Goal: Transaction & Acquisition: Complete application form

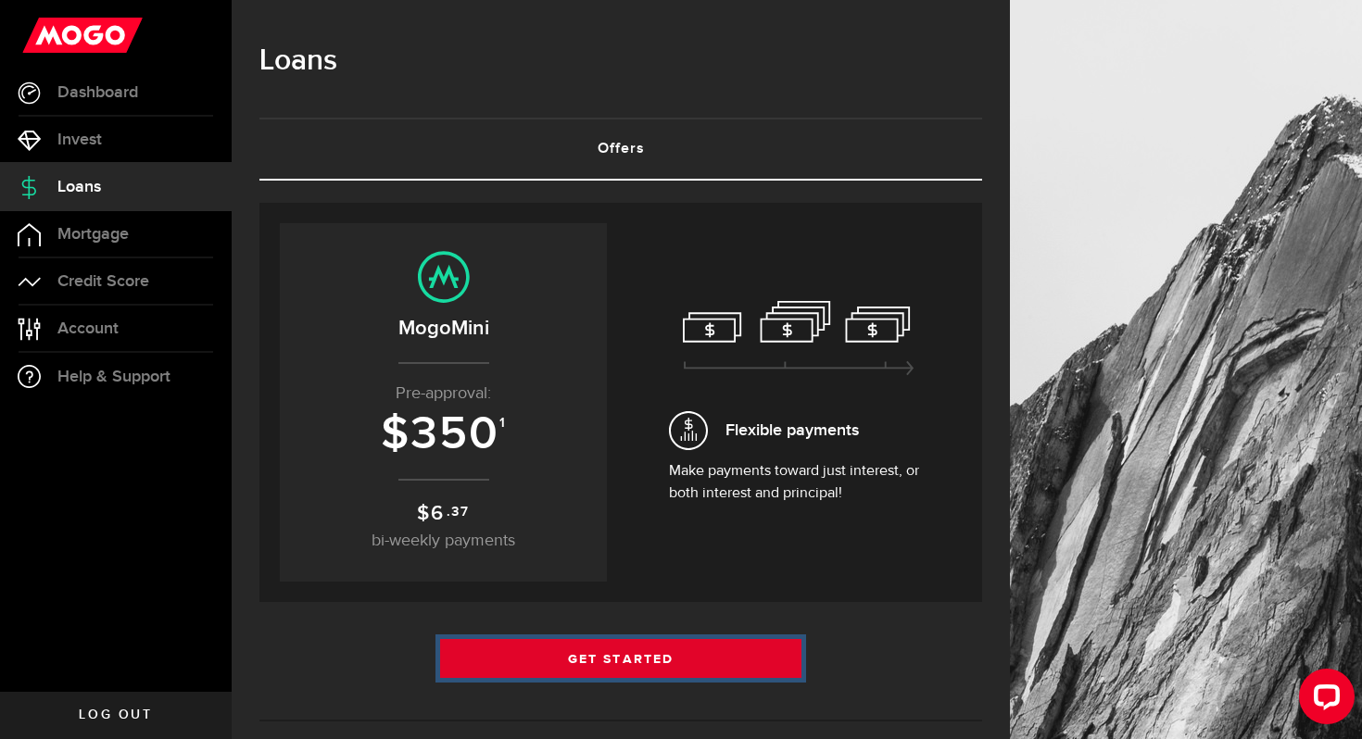
click at [758, 664] on link "Get Started" at bounding box center [620, 658] width 361 height 39
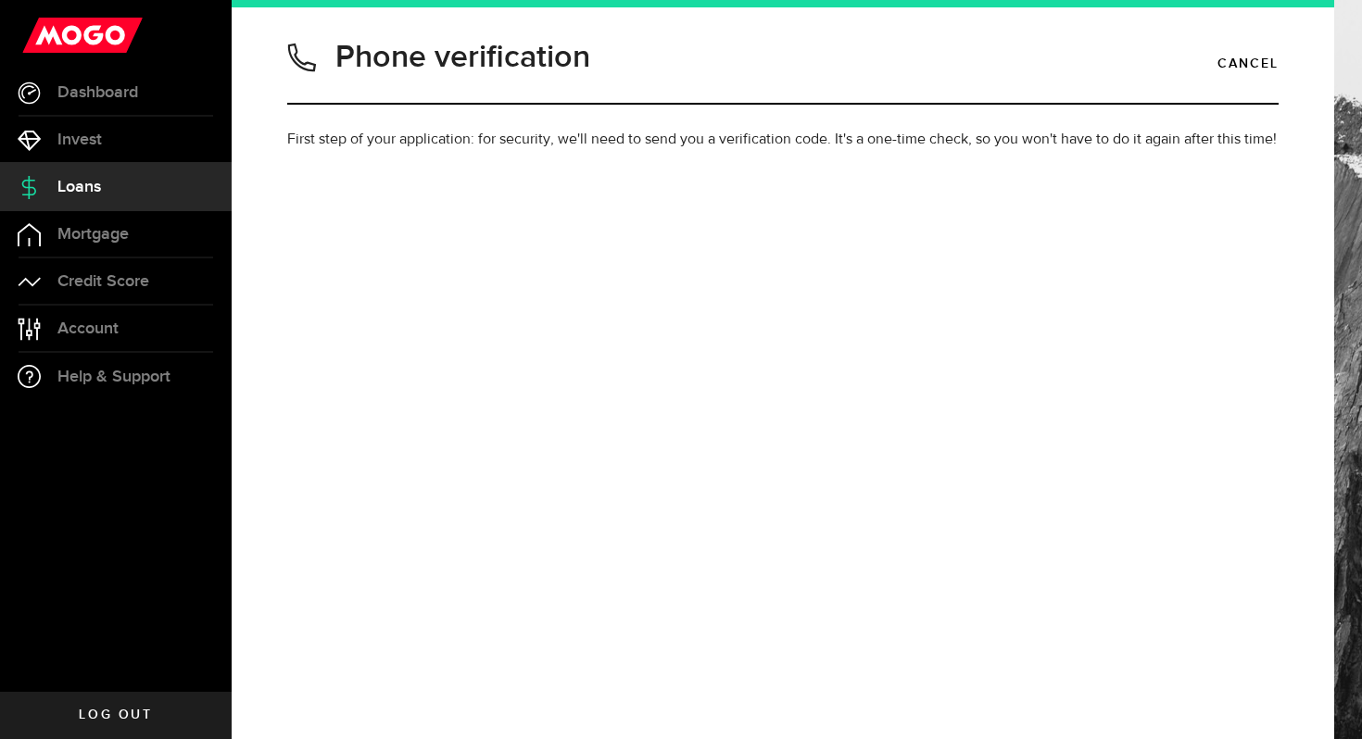
type input "6479977256"
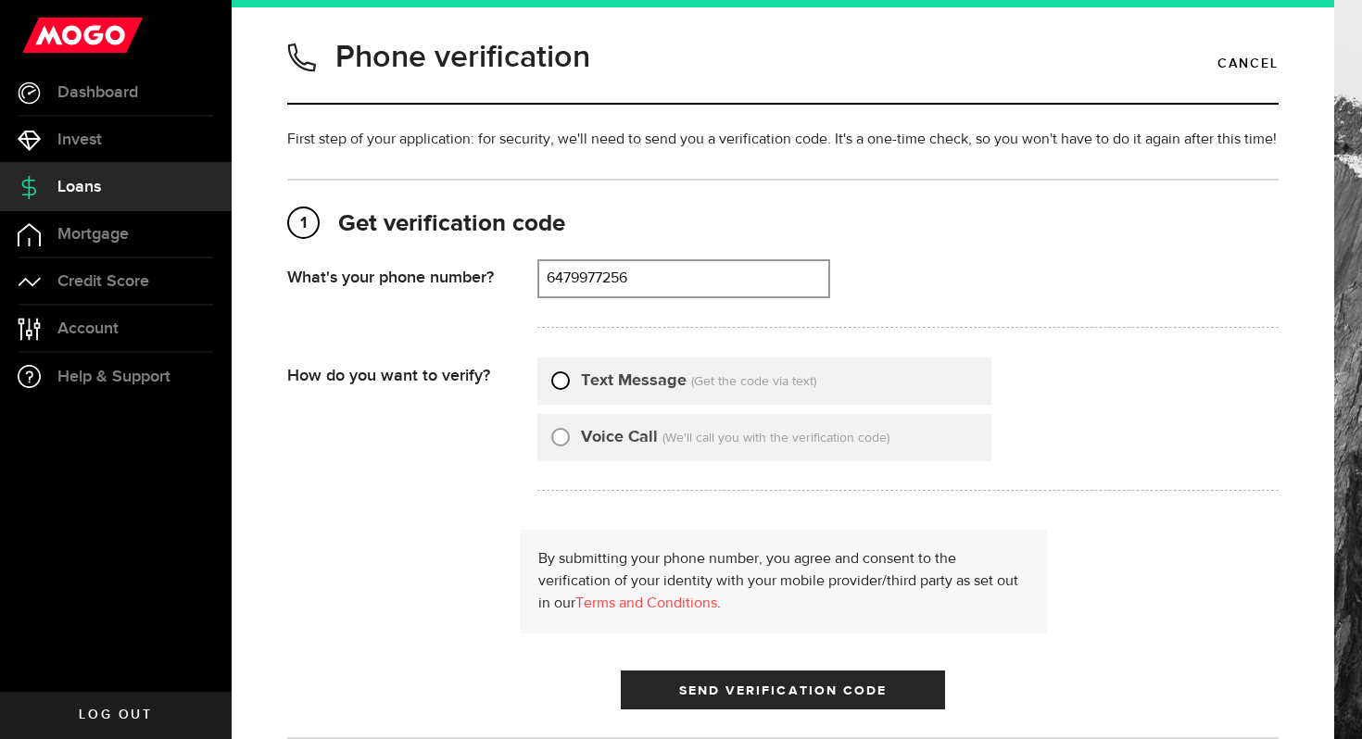
click at [561, 378] on input "Text Message" at bounding box center [560, 378] width 19 height 19
radio input "true"
click at [866, 700] on button "Send Verification Code" at bounding box center [783, 690] width 324 height 39
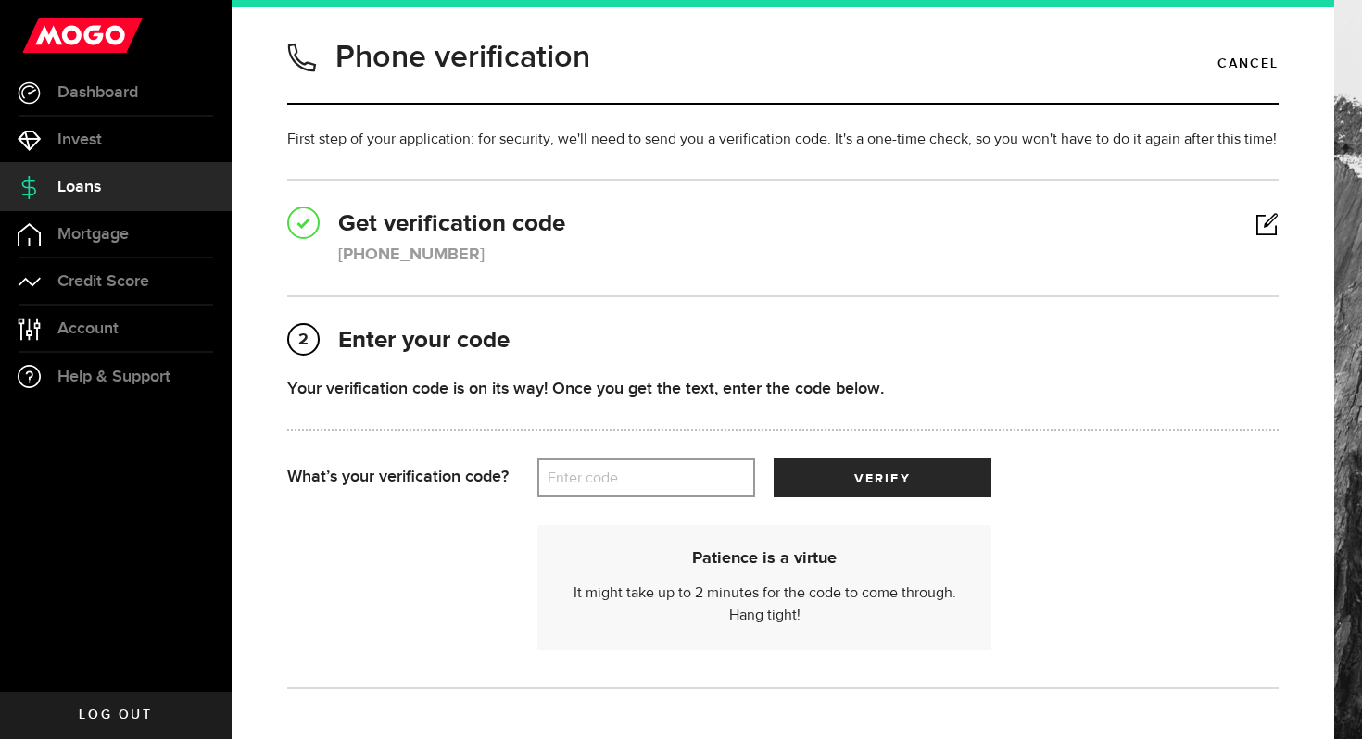
click at [662, 483] on label "Enter code" at bounding box center [646, 479] width 218 height 38
click at [662, 483] on input "Enter code" at bounding box center [646, 478] width 218 height 39
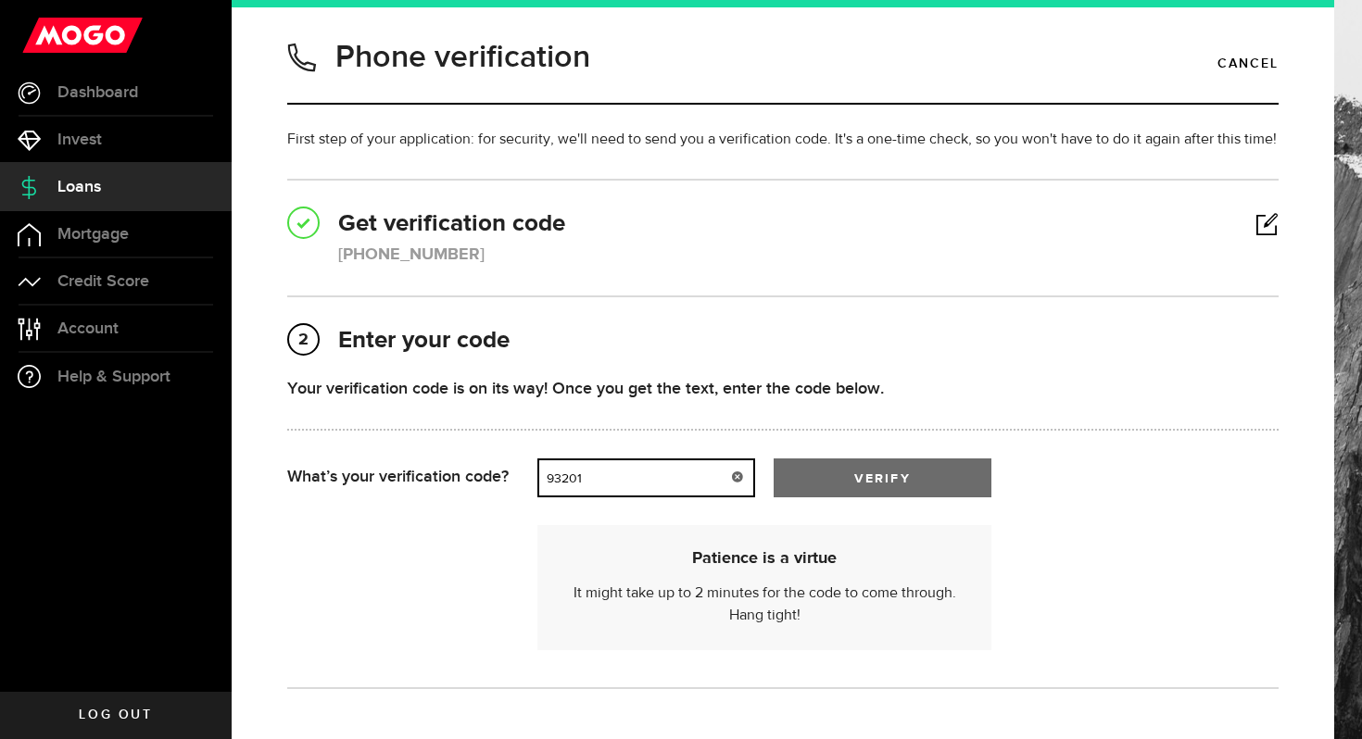
type input "93201"
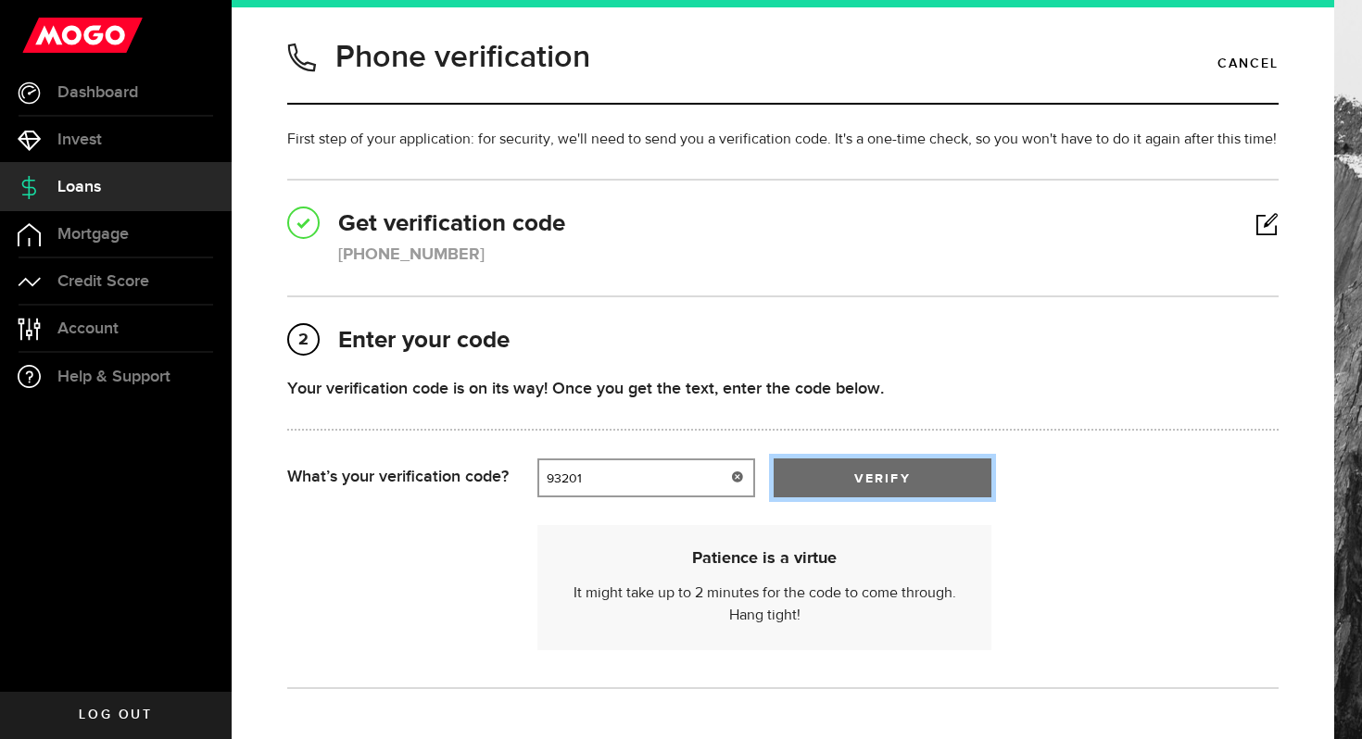
click at [866, 490] on button "verify" at bounding box center [883, 478] width 218 height 39
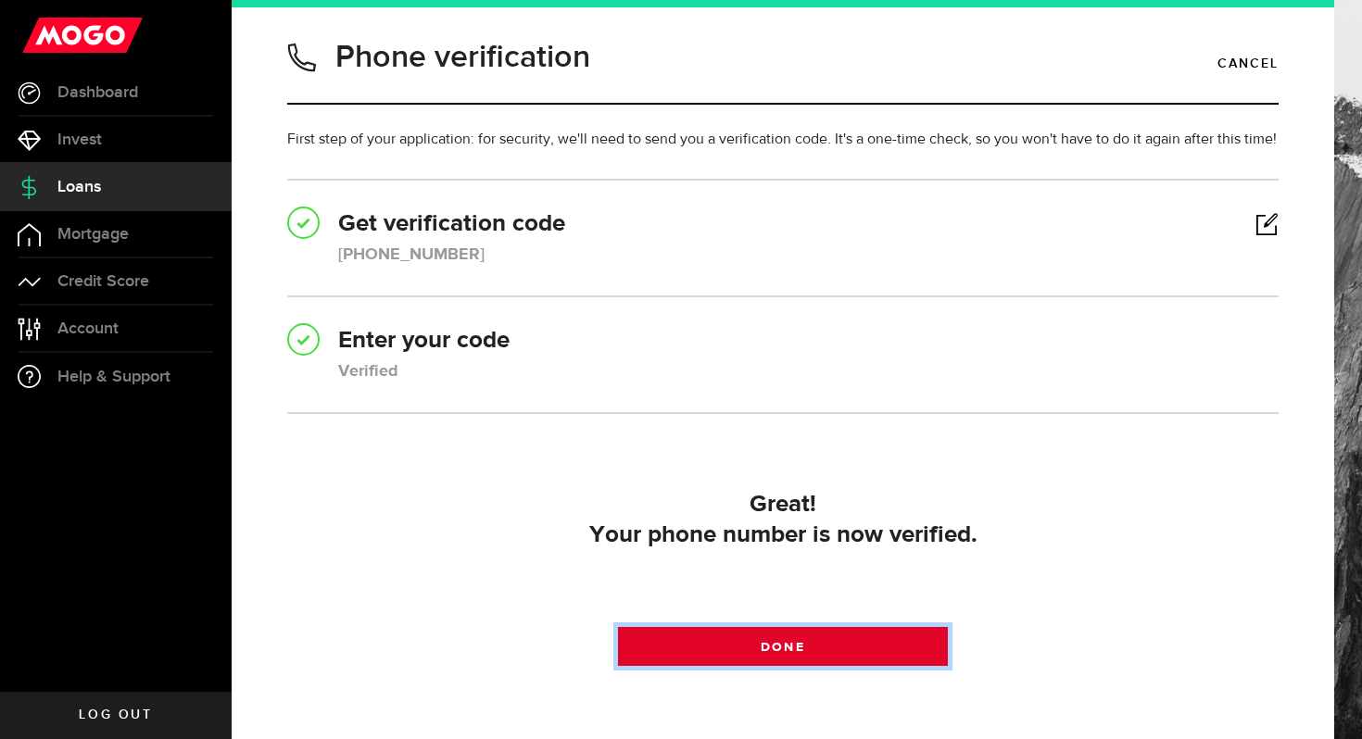
click at [801, 648] on span "Done" at bounding box center [783, 647] width 44 height 13
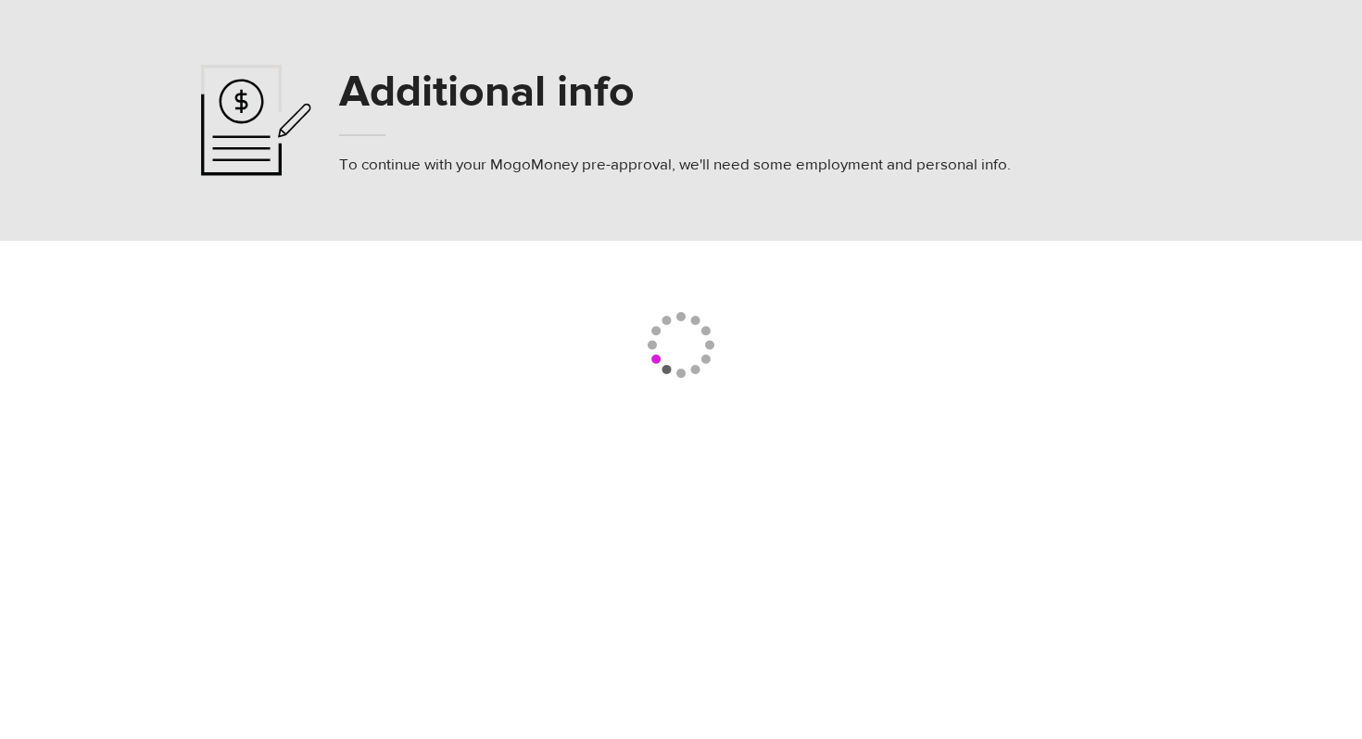
select select
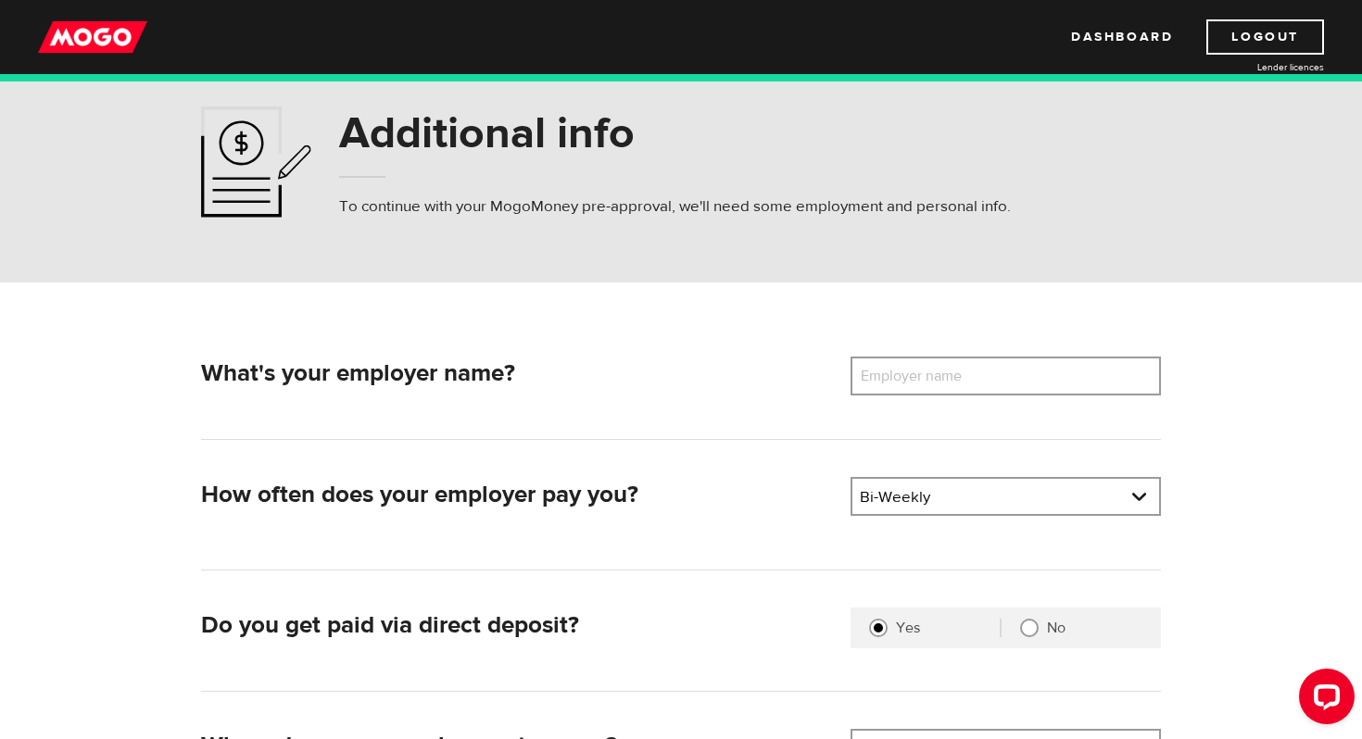
scroll to position [36, 0]
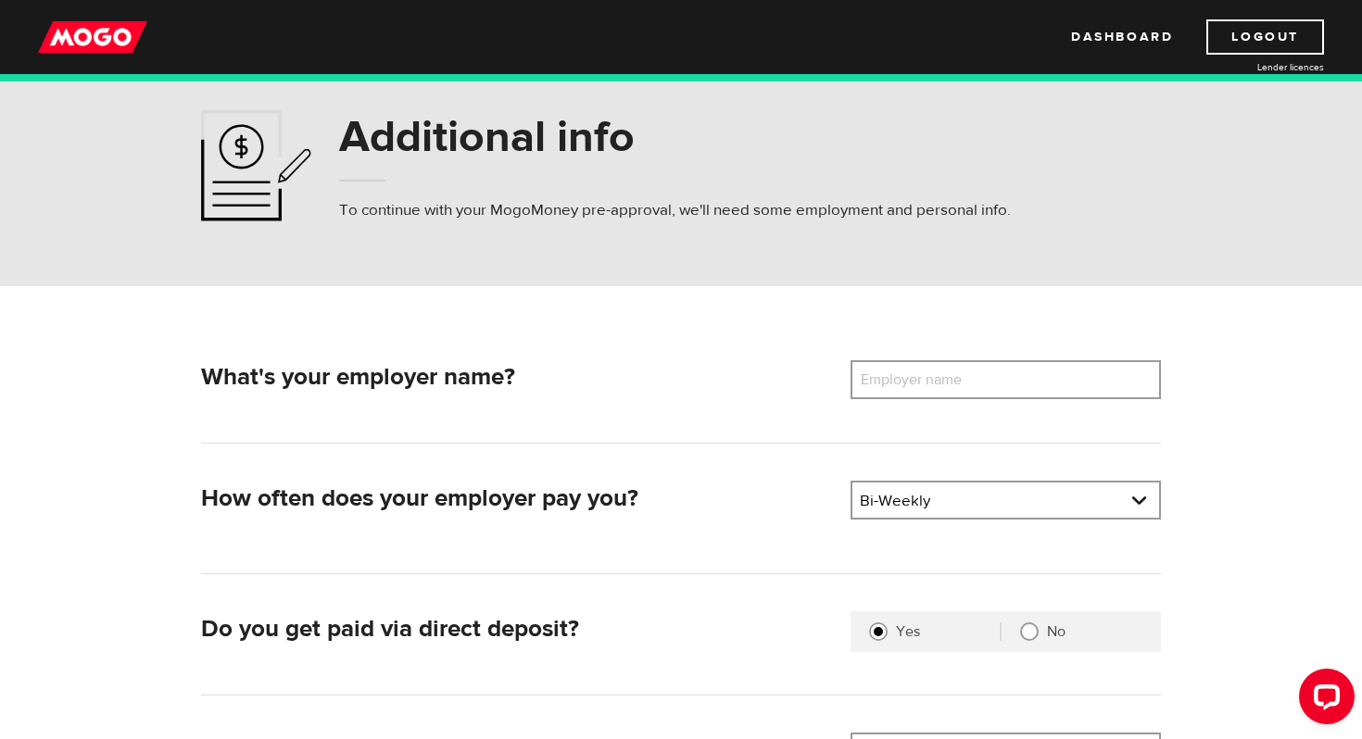
click at [924, 368] on label "Employer name" at bounding box center [925, 379] width 149 height 39
click at [924, 368] on input "Employer name" at bounding box center [1006, 379] width 310 height 39
click at [911, 384] on input "Garbers Foods" at bounding box center [1006, 379] width 310 height 39
click at [967, 387] on input "Garber Foods" at bounding box center [1006, 379] width 310 height 39
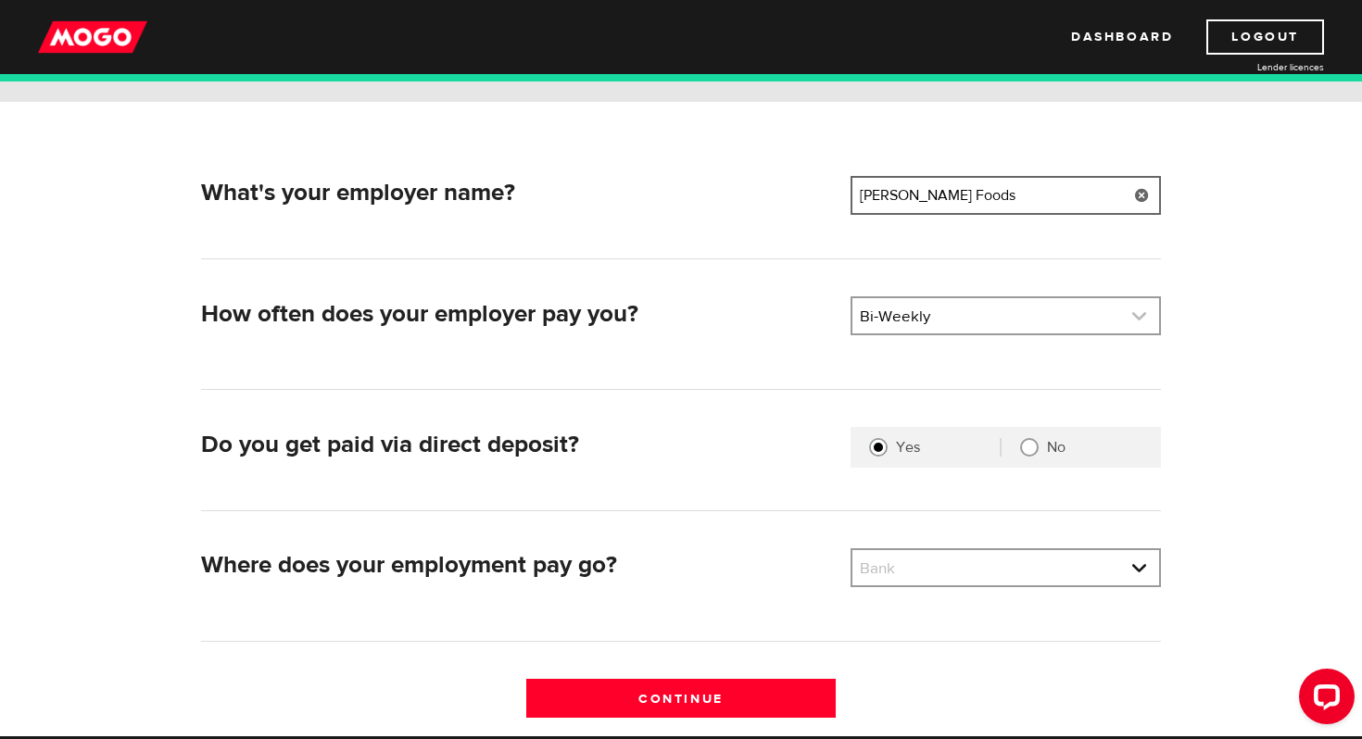
scroll to position [232, 0]
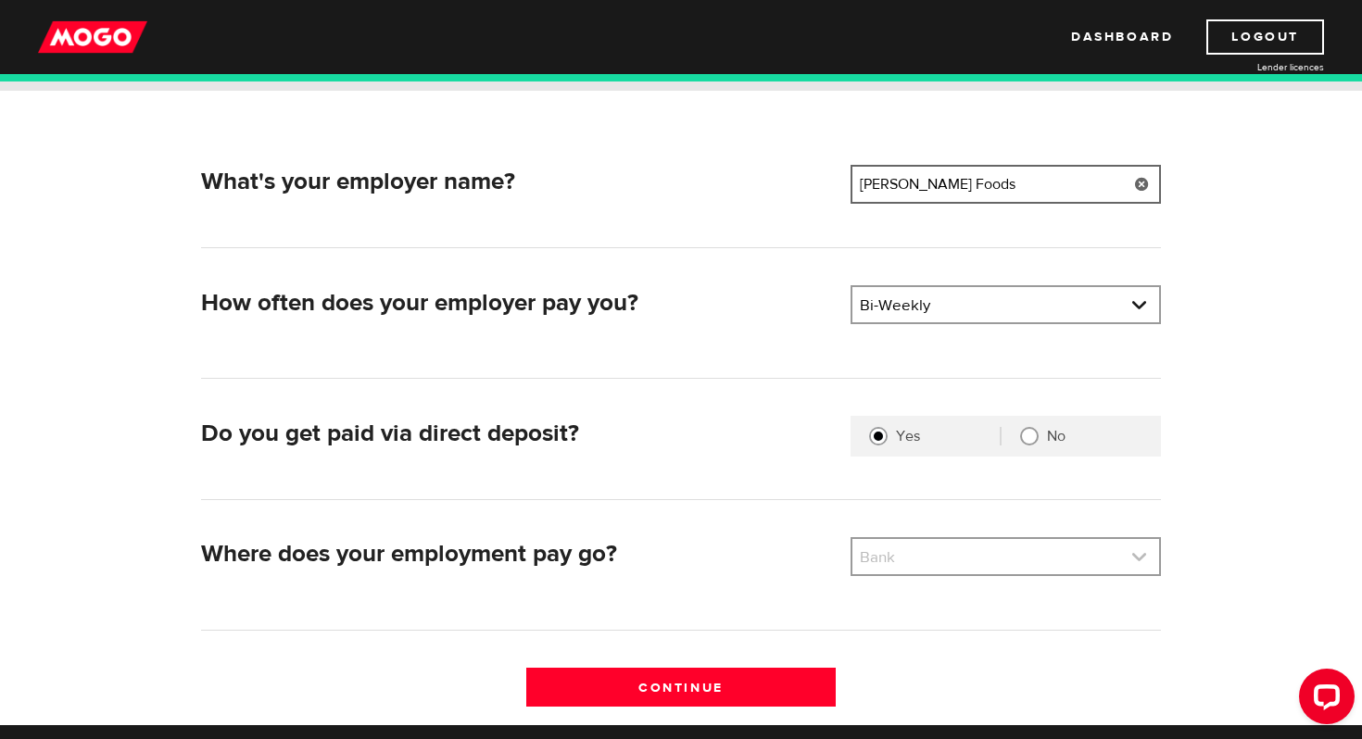
type input "Garber Foods"
click at [917, 566] on link at bounding box center [1006, 556] width 307 height 35
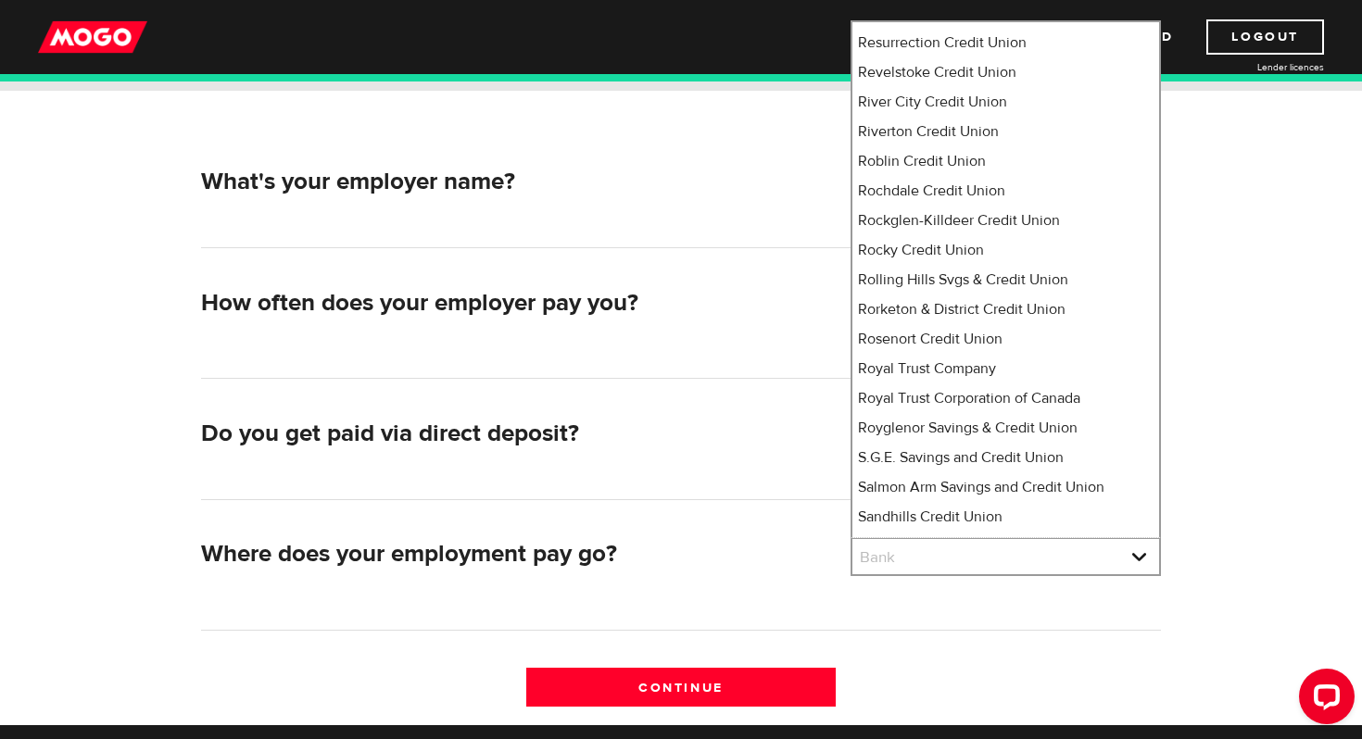
scroll to position [17, 0]
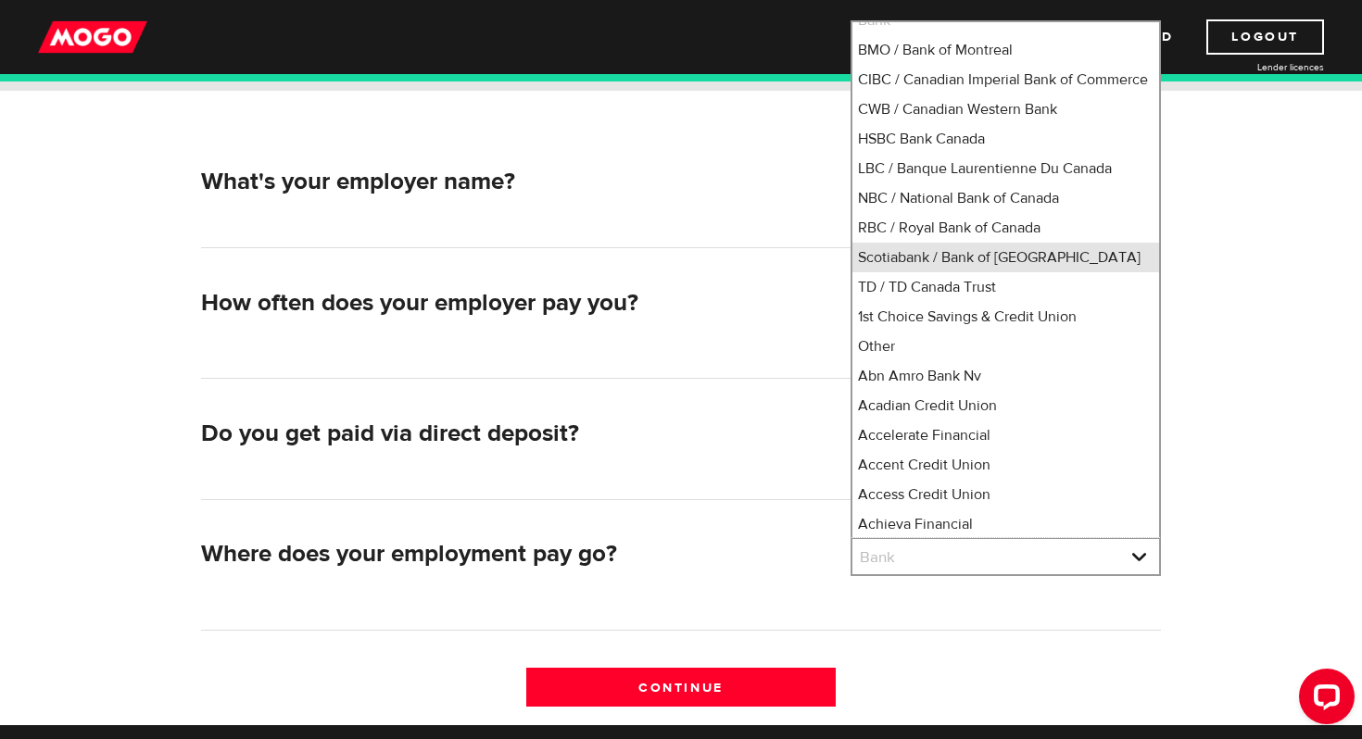
click at [948, 272] on li "Scotiabank / Bank of Nova Scotia" at bounding box center [1006, 258] width 307 height 30
select select "2"
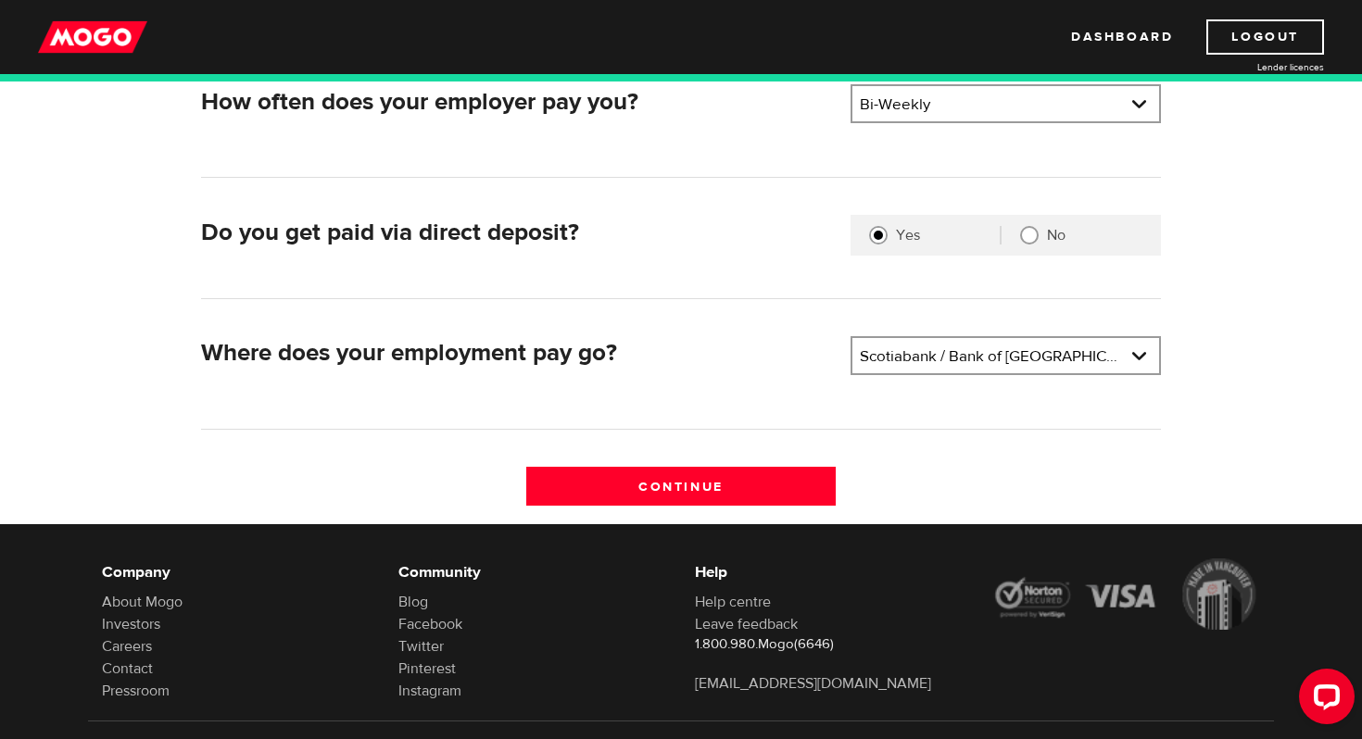
scroll to position [449, 0]
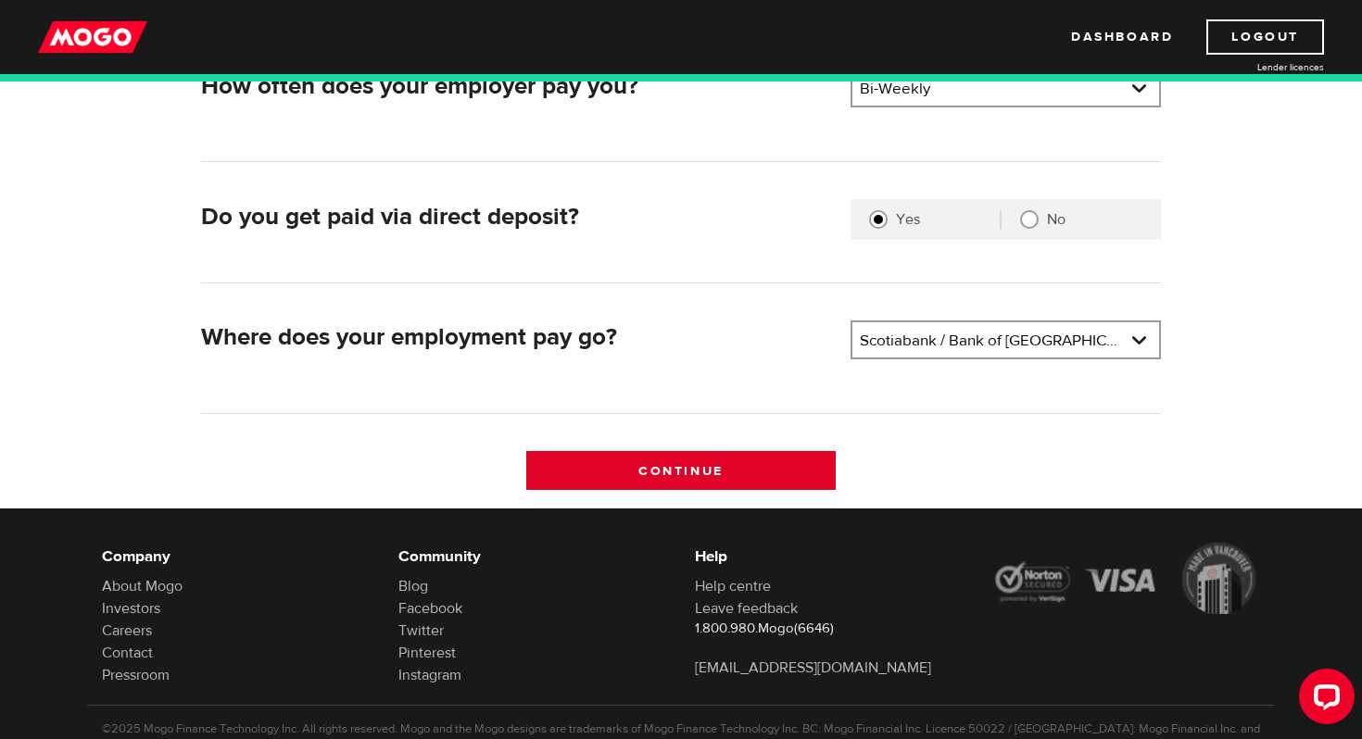
click at [792, 474] on input "Continue" at bounding box center [681, 470] width 310 height 39
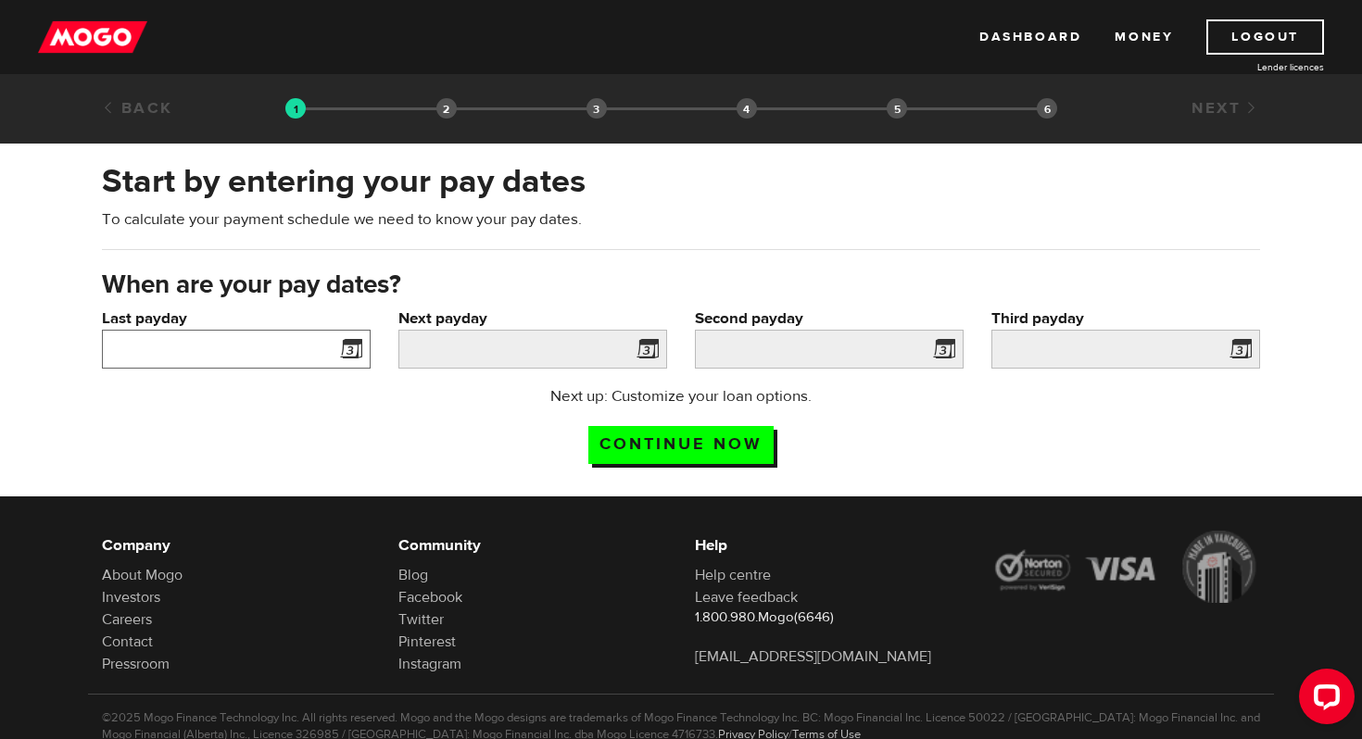
click at [243, 362] on input "Last payday" at bounding box center [236, 349] width 269 height 39
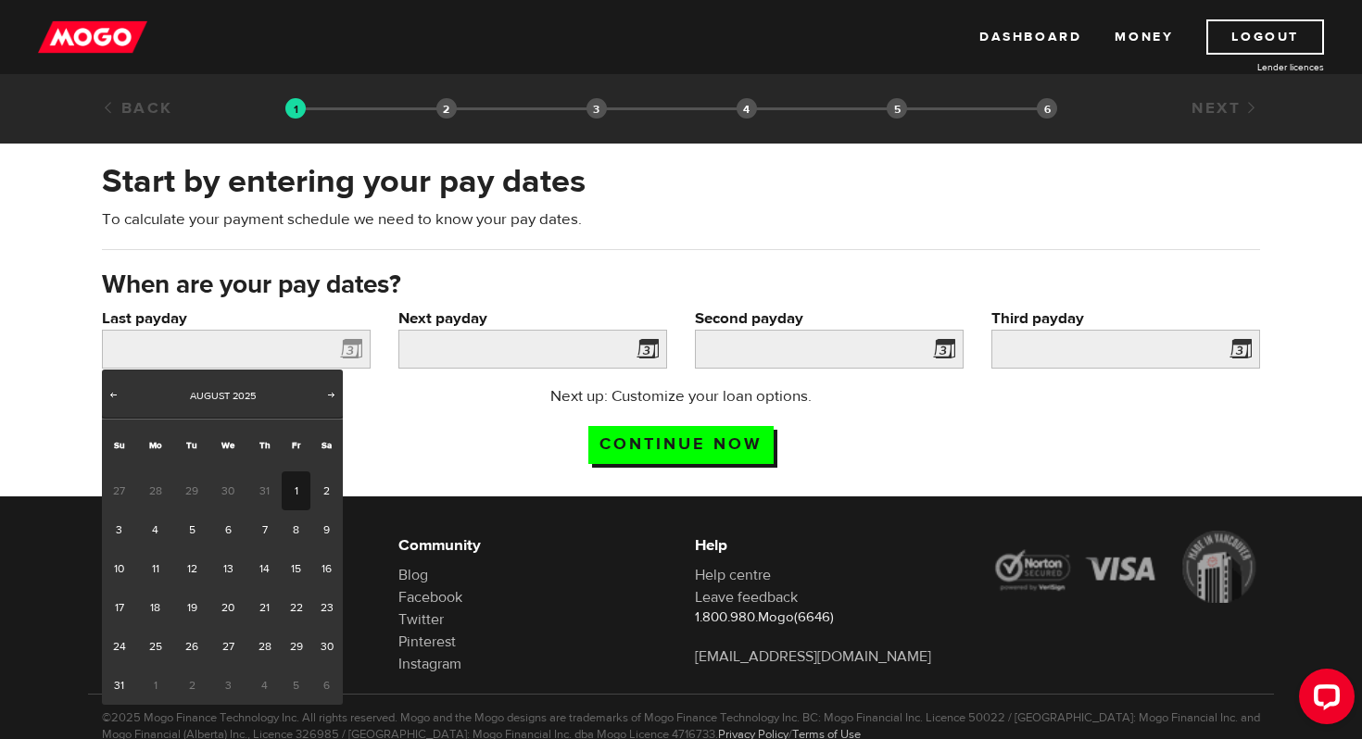
click at [292, 494] on link "1" at bounding box center [296, 491] width 29 height 39
type input "[DATE]"
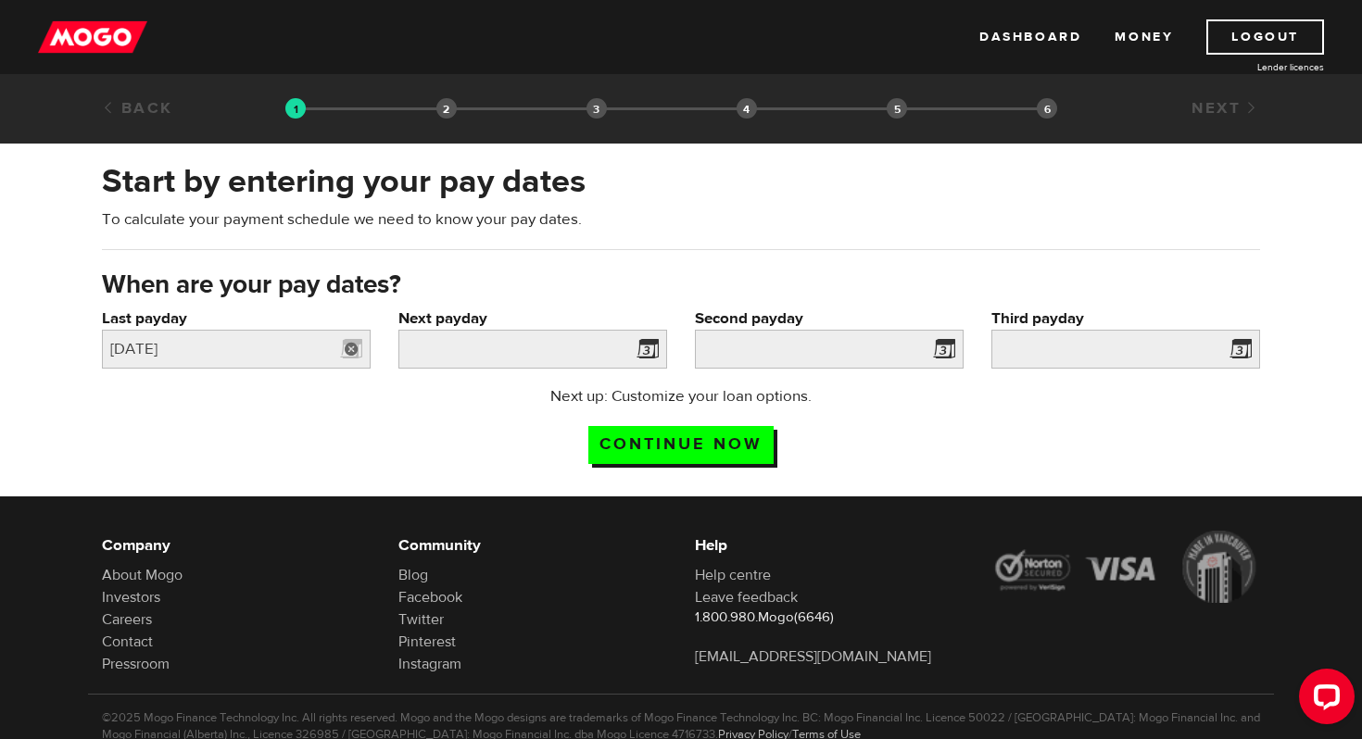
click at [349, 354] on link at bounding box center [352, 349] width 38 height 39
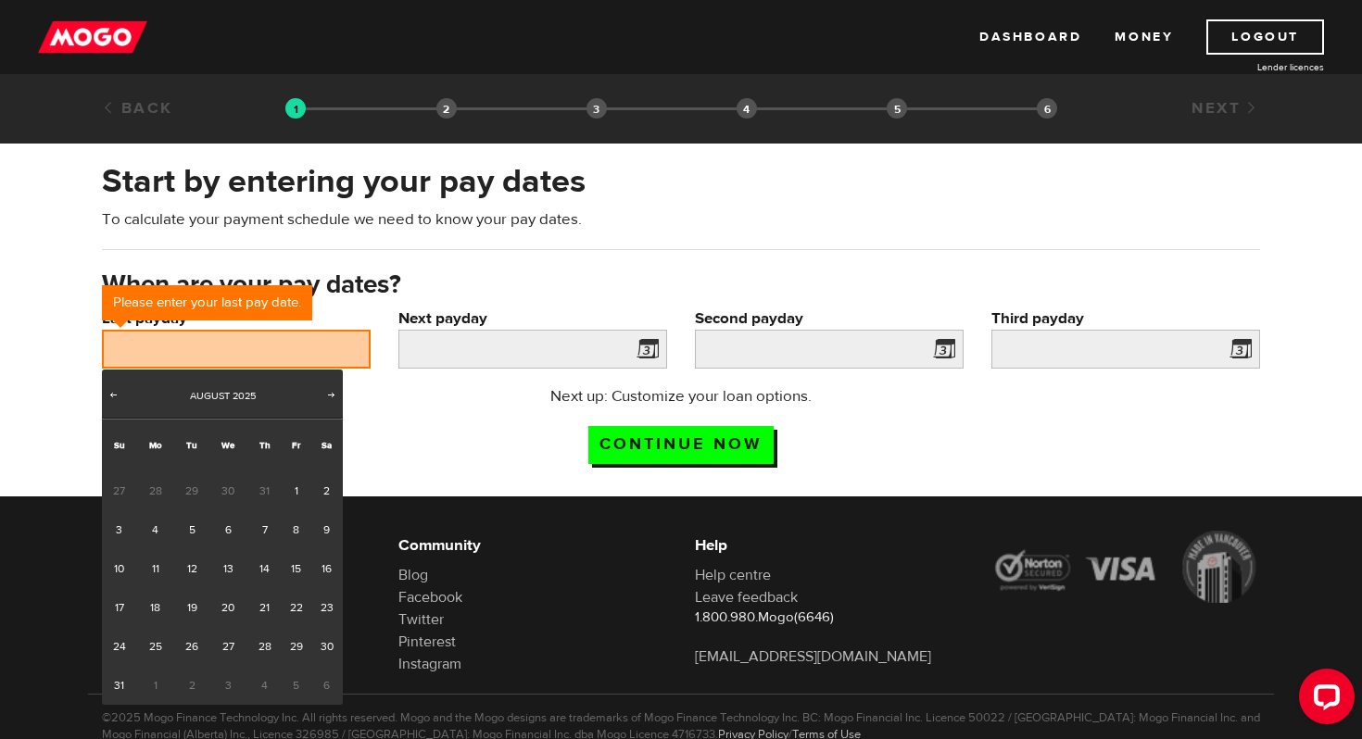
click at [265, 487] on span "31" at bounding box center [264, 491] width 34 height 39
click at [116, 398] on span "Prev" at bounding box center [113, 394] width 15 height 15
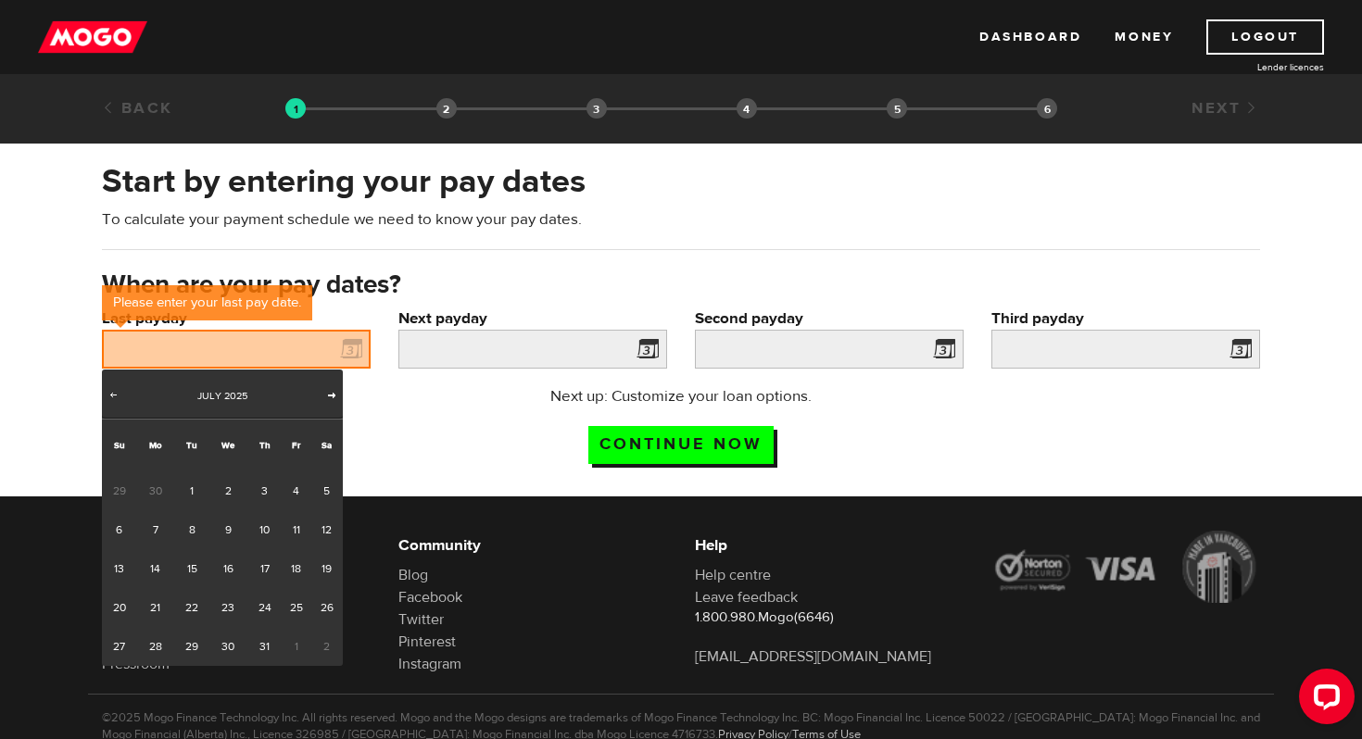
click at [329, 394] on span "Next" at bounding box center [331, 394] width 15 height 15
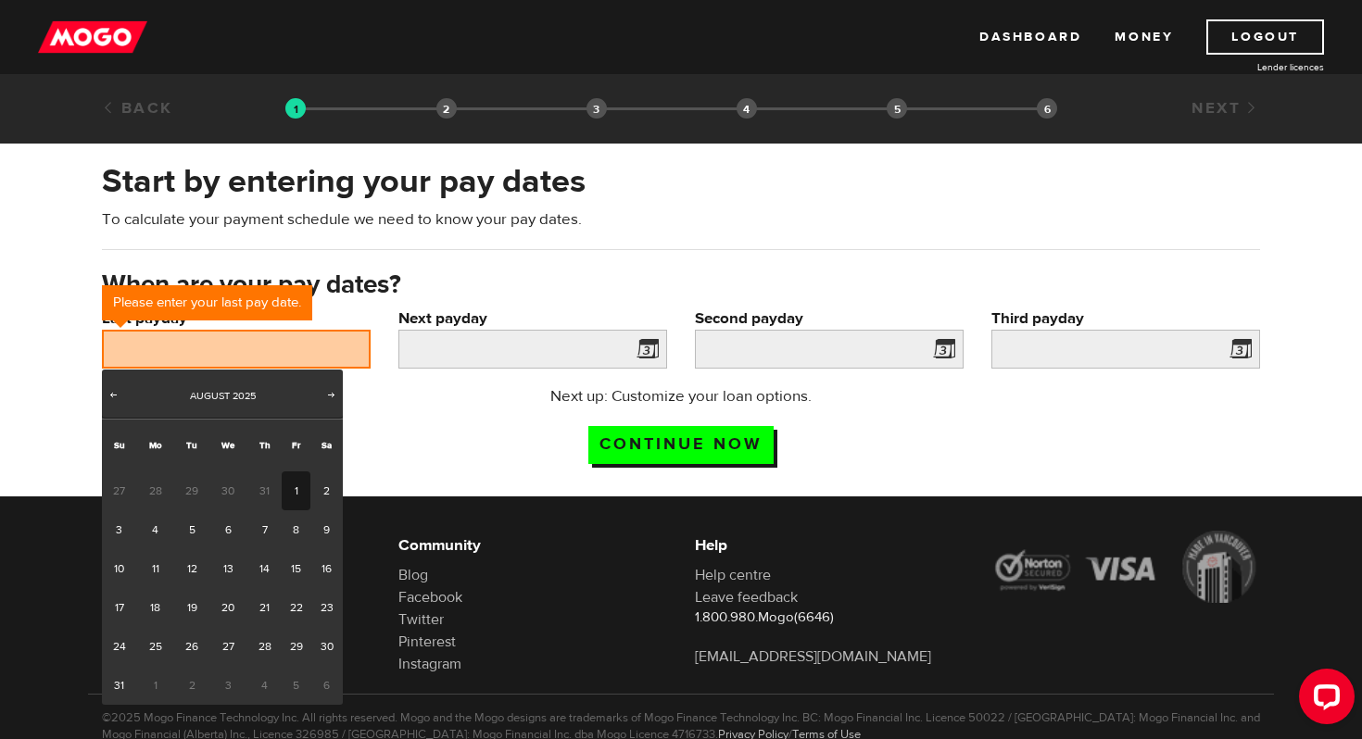
click at [296, 503] on link "1" at bounding box center [296, 491] width 29 height 39
type input "2025/08/01"
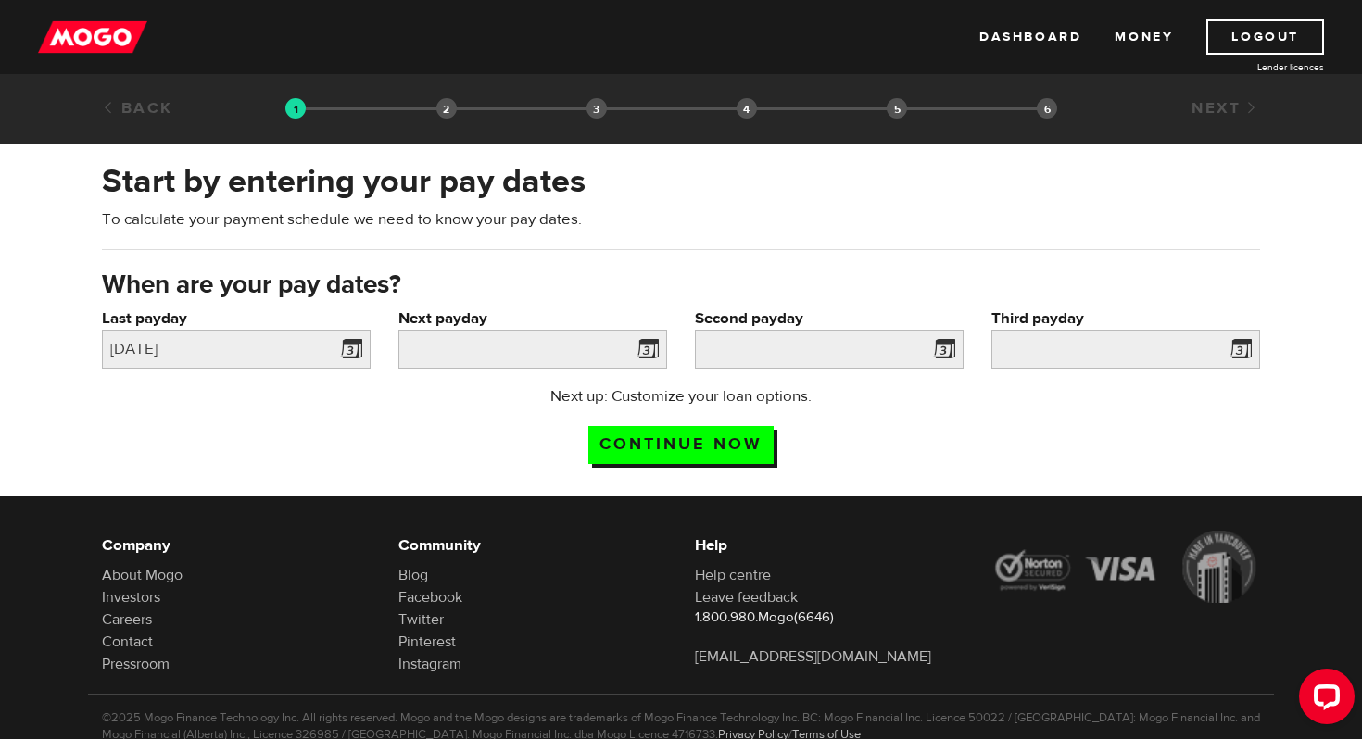
click at [645, 349] on span at bounding box center [644, 352] width 28 height 30
click at [649, 348] on span at bounding box center [644, 352] width 28 height 30
click at [483, 357] on input "Next payday" at bounding box center [532, 349] width 269 height 39
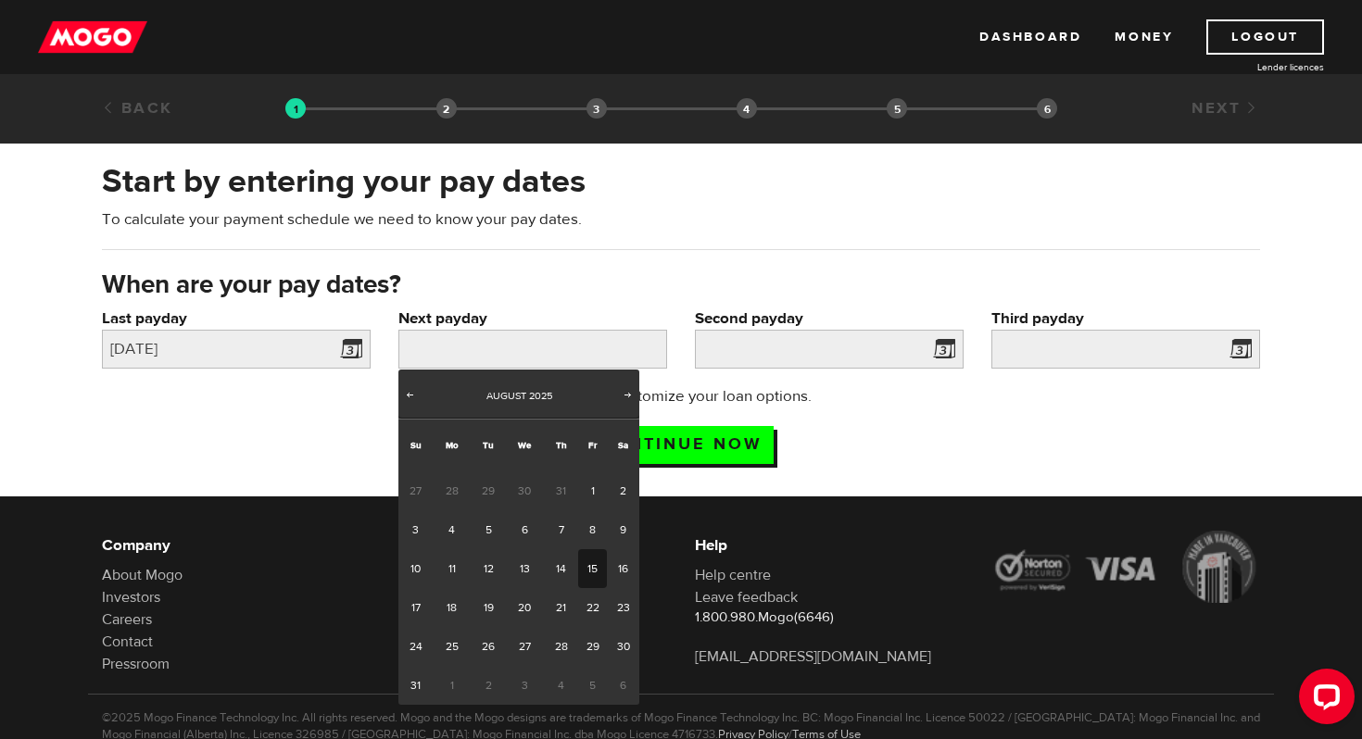
click at [588, 562] on link "15" at bounding box center [592, 569] width 29 height 39
type input "2025/08/15"
type input "2025/8/29"
type input "2025/9/12"
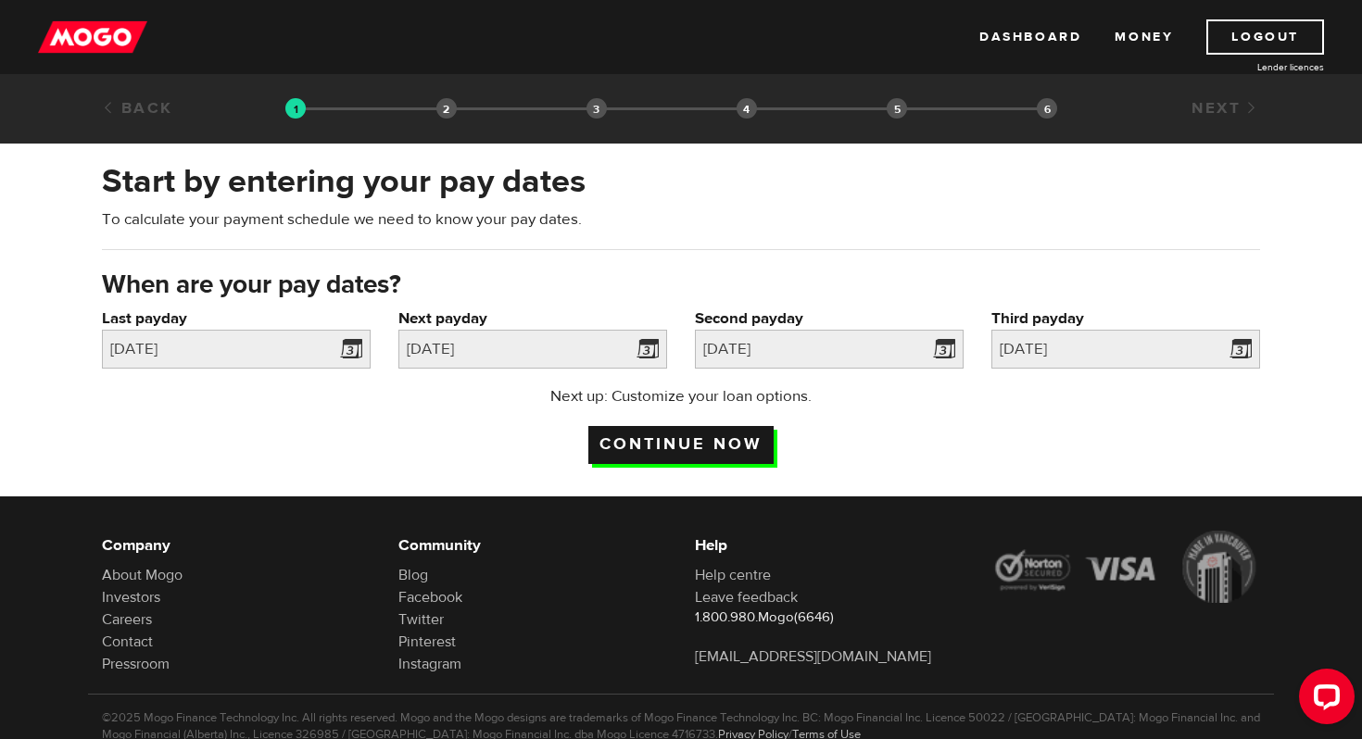
click at [674, 445] on input "Continue now" at bounding box center [680, 445] width 185 height 38
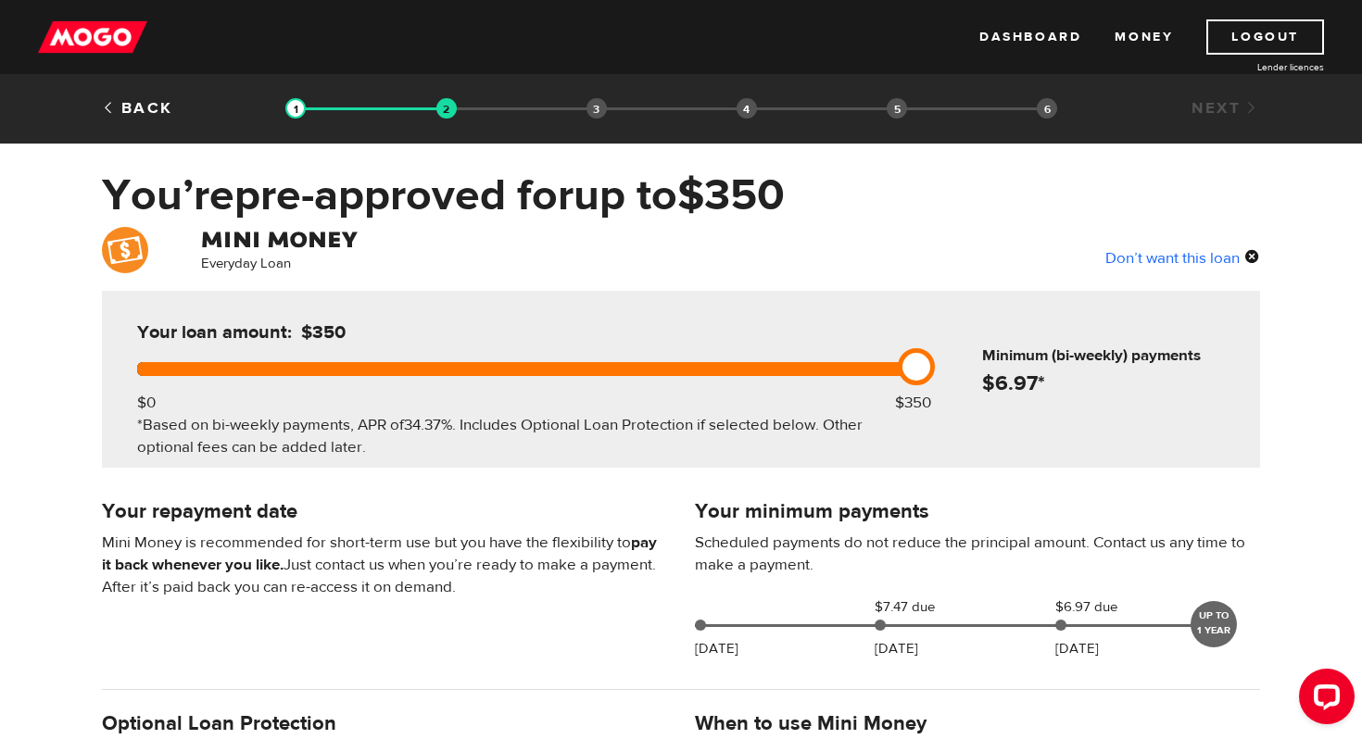
drag, startPoint x: 354, startPoint y: 416, endPoint x: 494, endPoint y: 441, distance: 142.1
click at [495, 442] on div "*Based on bi-weekly payments, APR of 34.37% . Includes Optional Loan Protection…" at bounding box center [522, 436] width 771 height 44
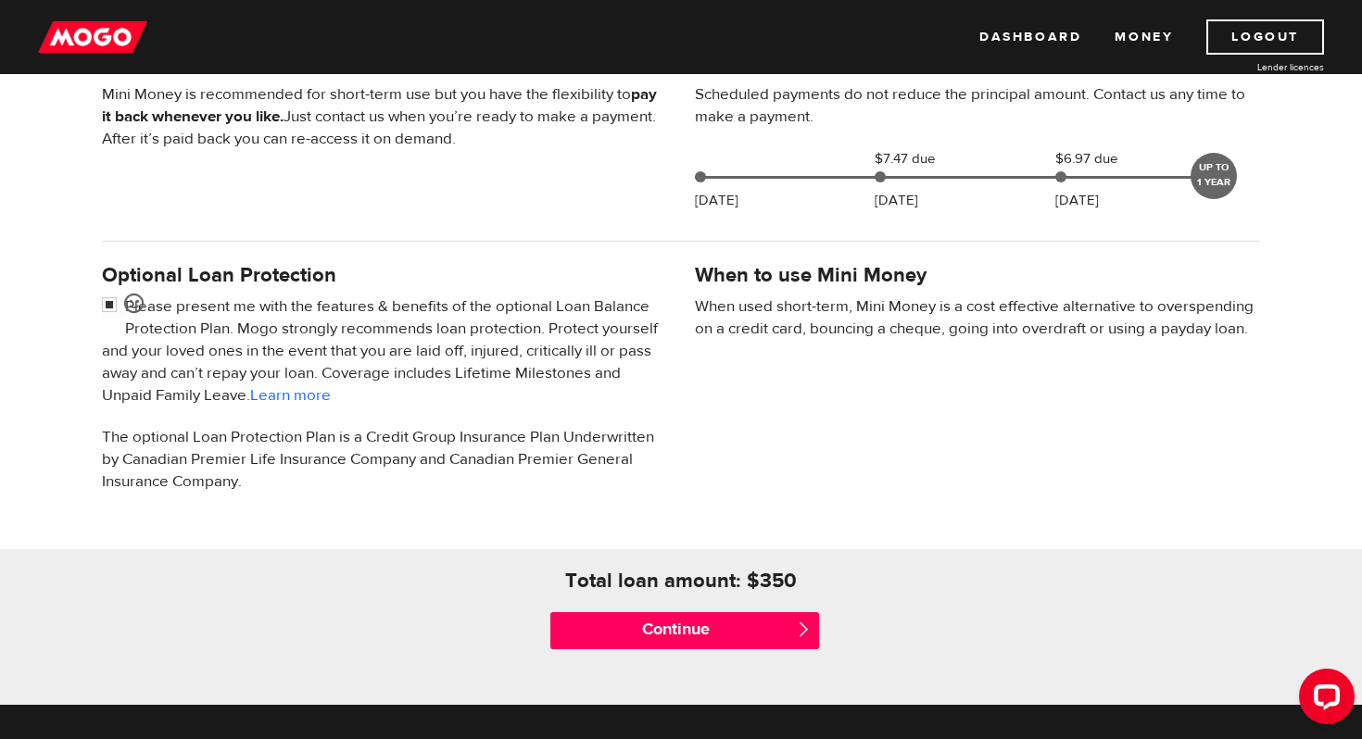
scroll to position [440, 0]
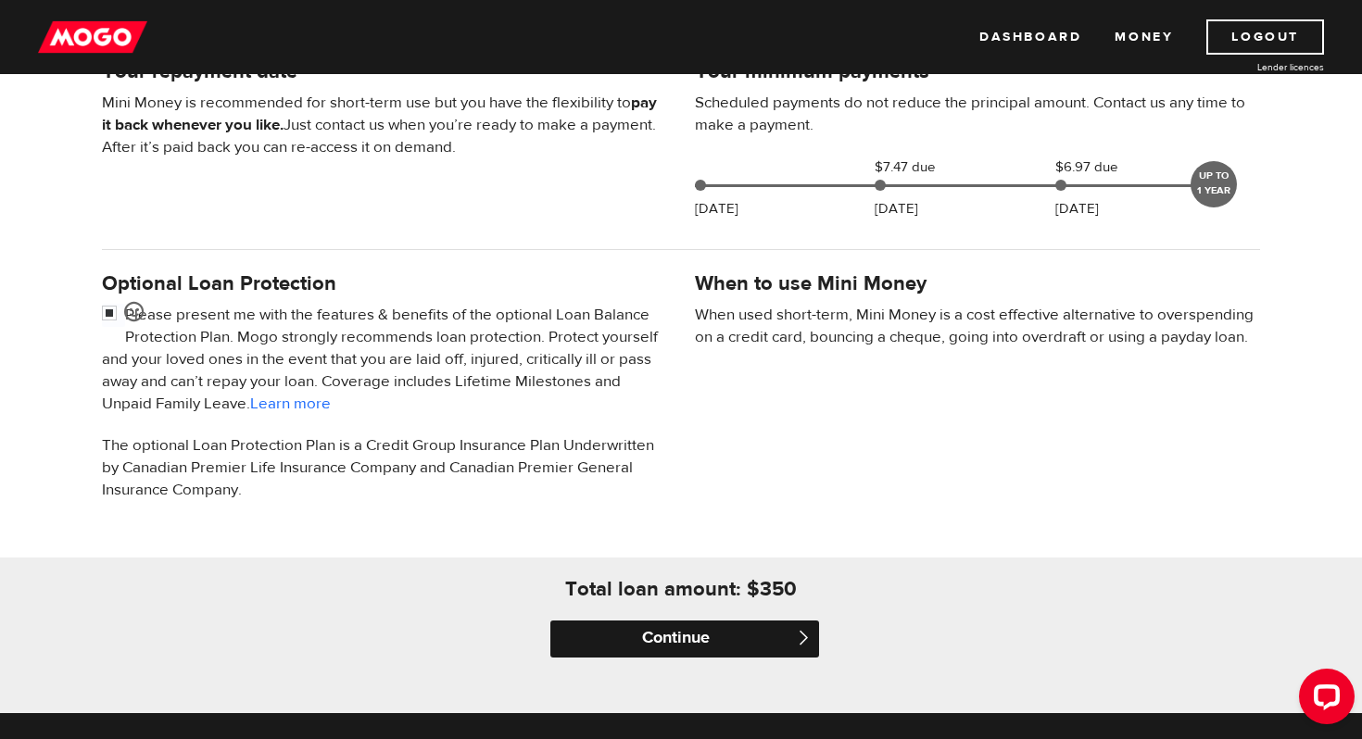
click at [776, 646] on input "Continue" at bounding box center [684, 639] width 269 height 37
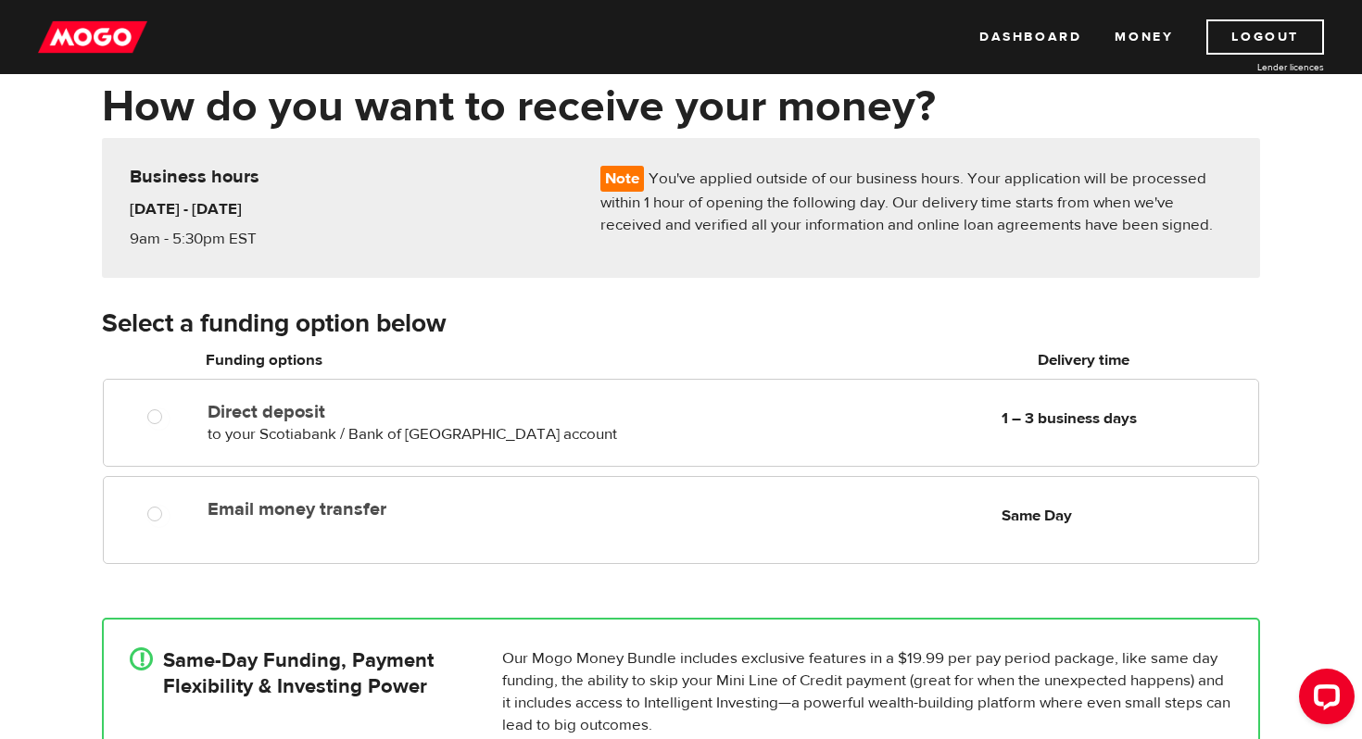
scroll to position [92, 0]
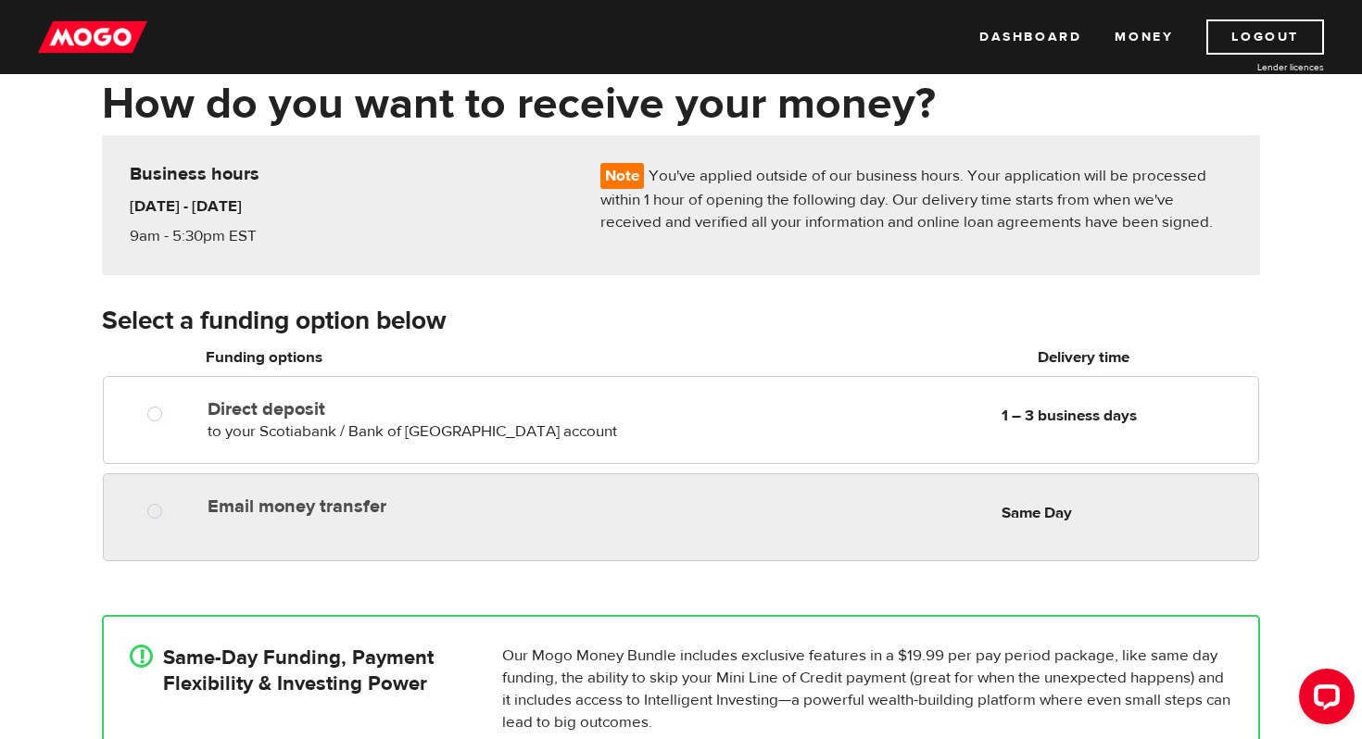
radio input "true"
click at [616, 542] on div "Email money transfer Delivery in Same Day Same Day" at bounding box center [681, 518] width 1156 height 88
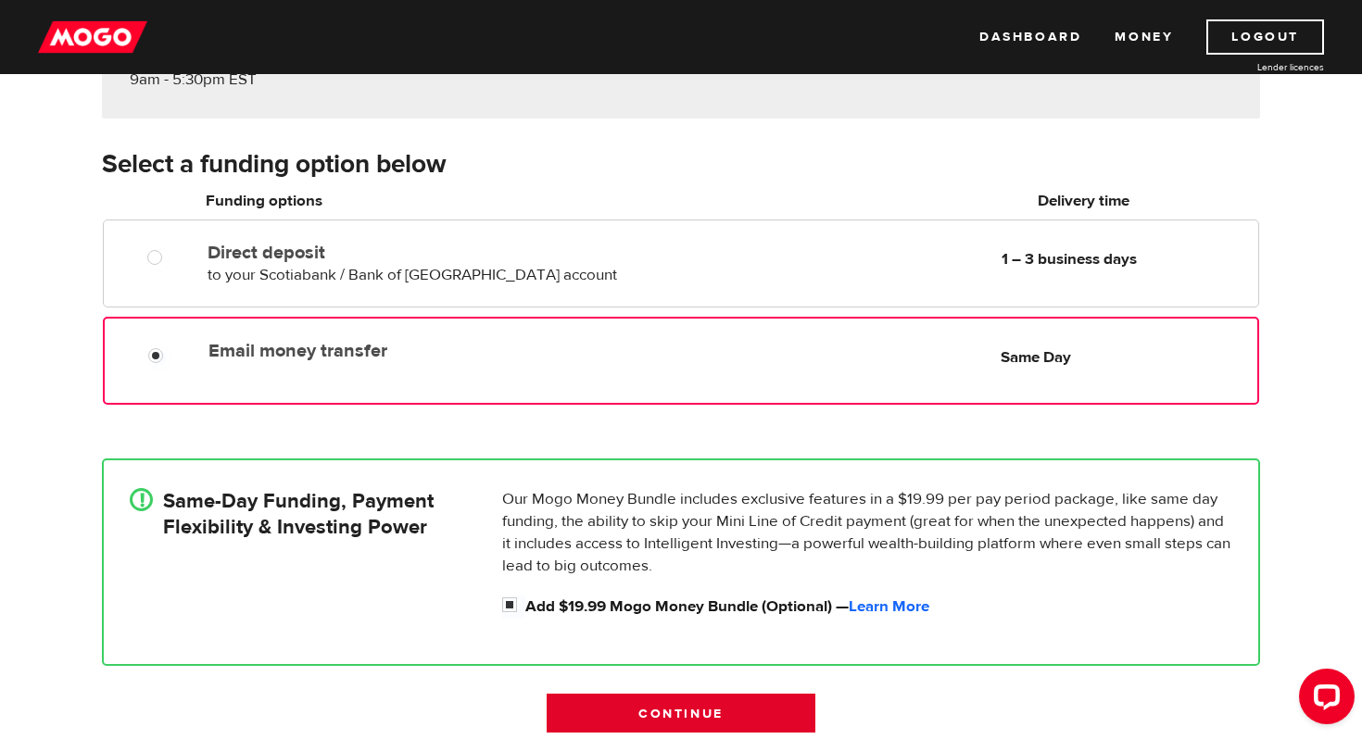
scroll to position [247, 0]
click at [189, 358] on div at bounding box center [162, 359] width 111 height 23
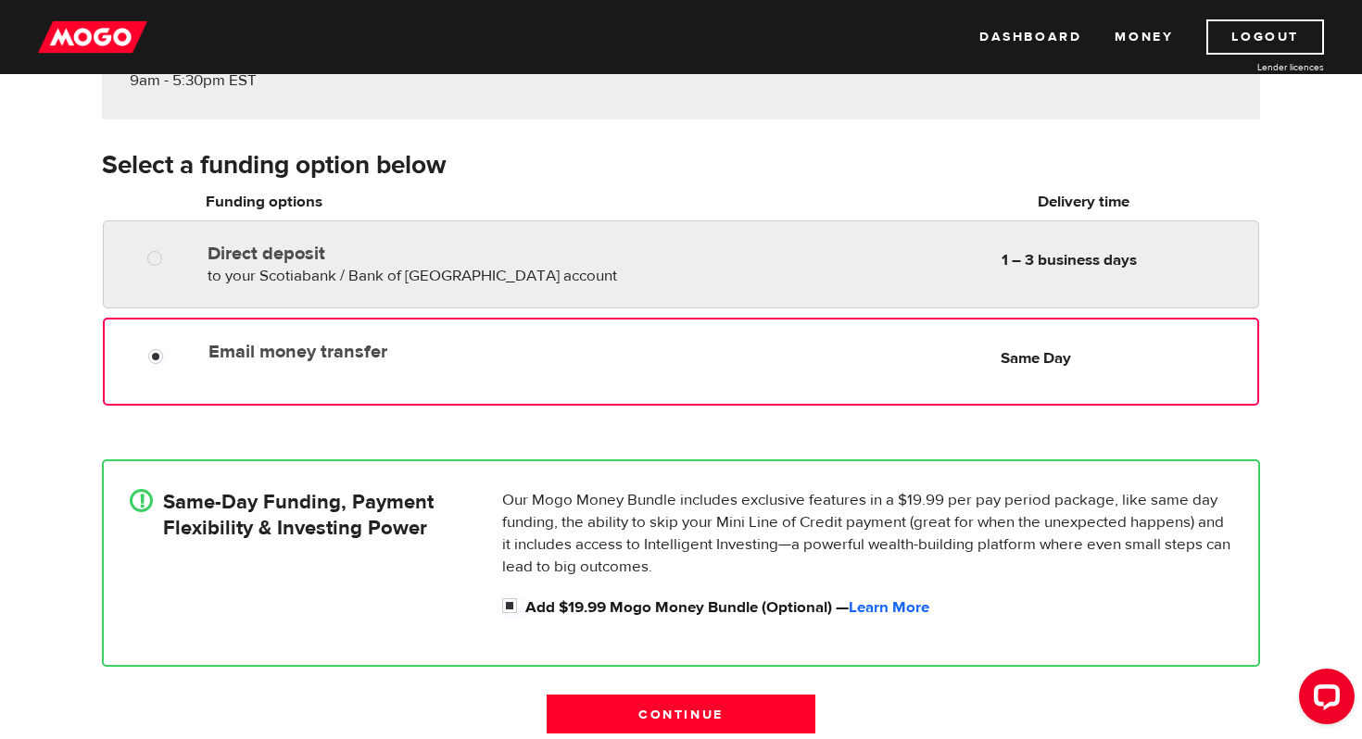
radio input "true"
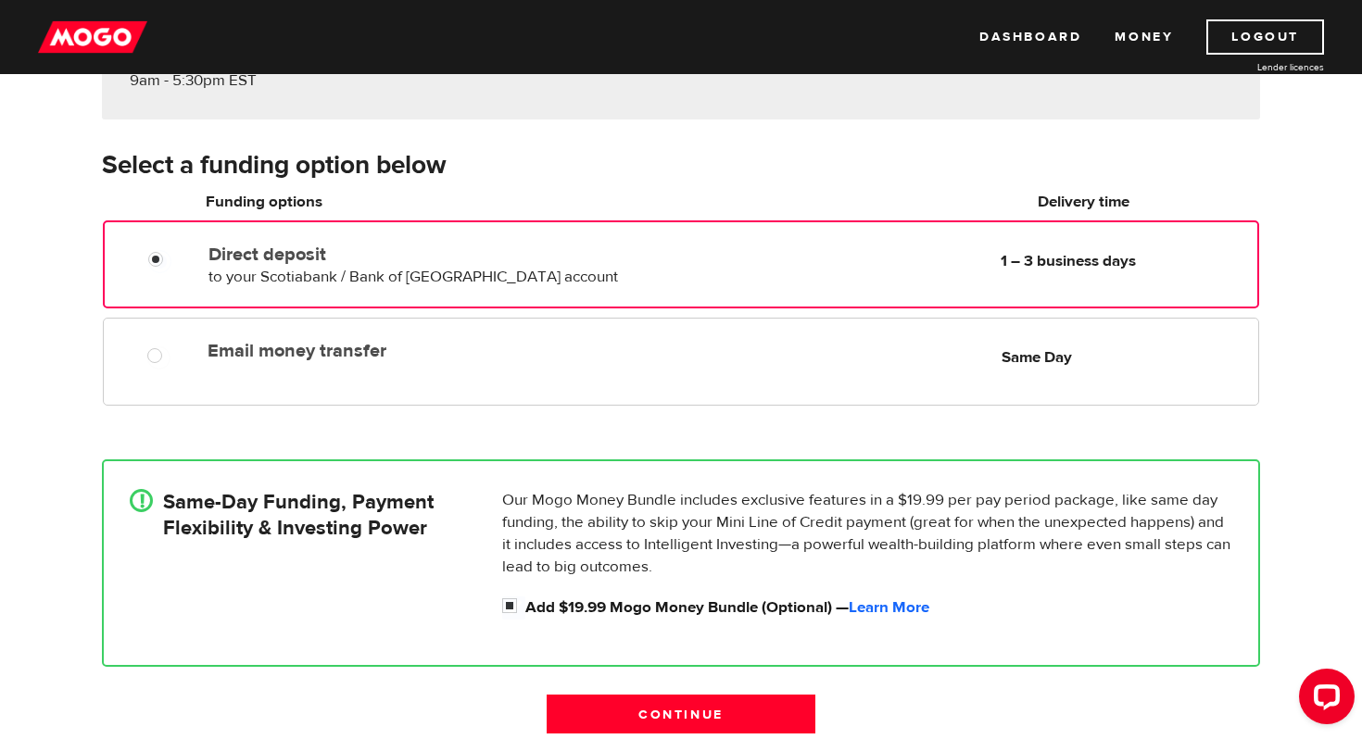
click at [207, 254] on div "Direct deposit to your Scotiabank / Bank of Nova Scotia account Delivery in 1 –…" at bounding box center [421, 262] width 440 height 52
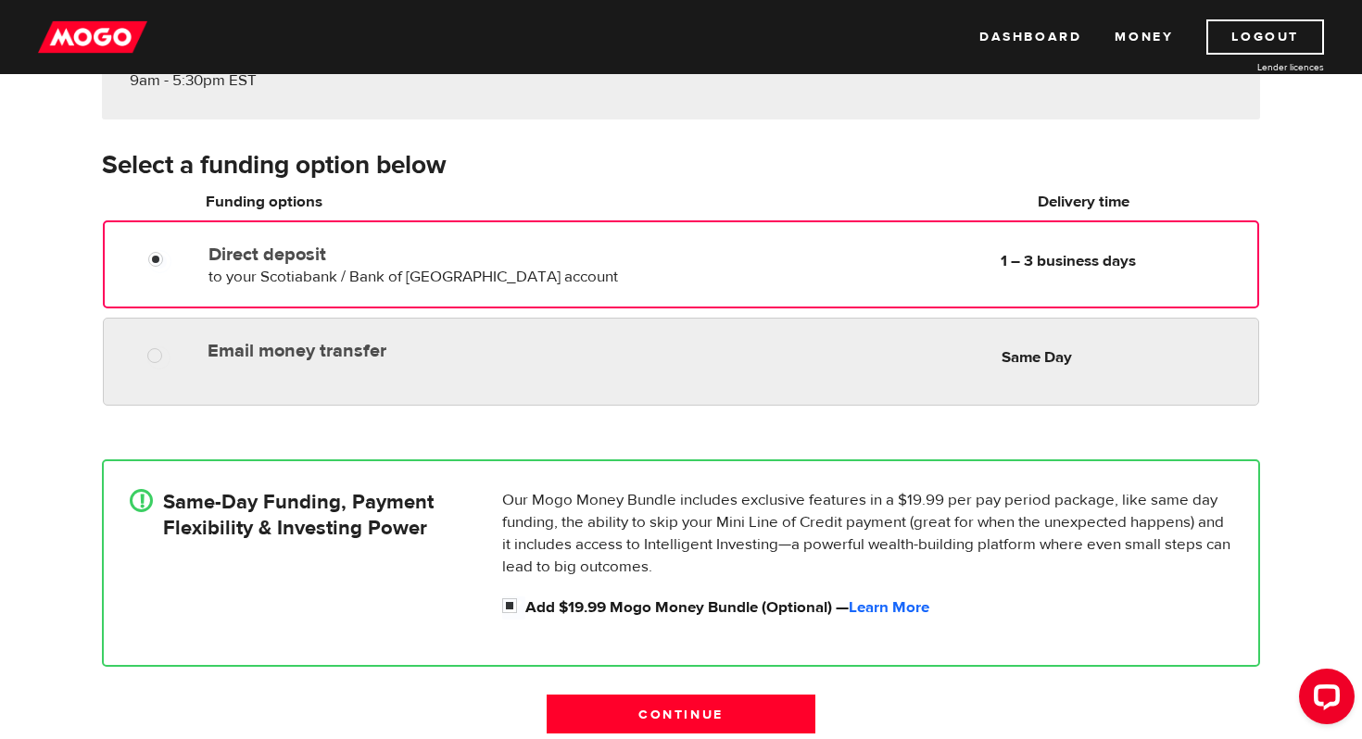
radio input "true"
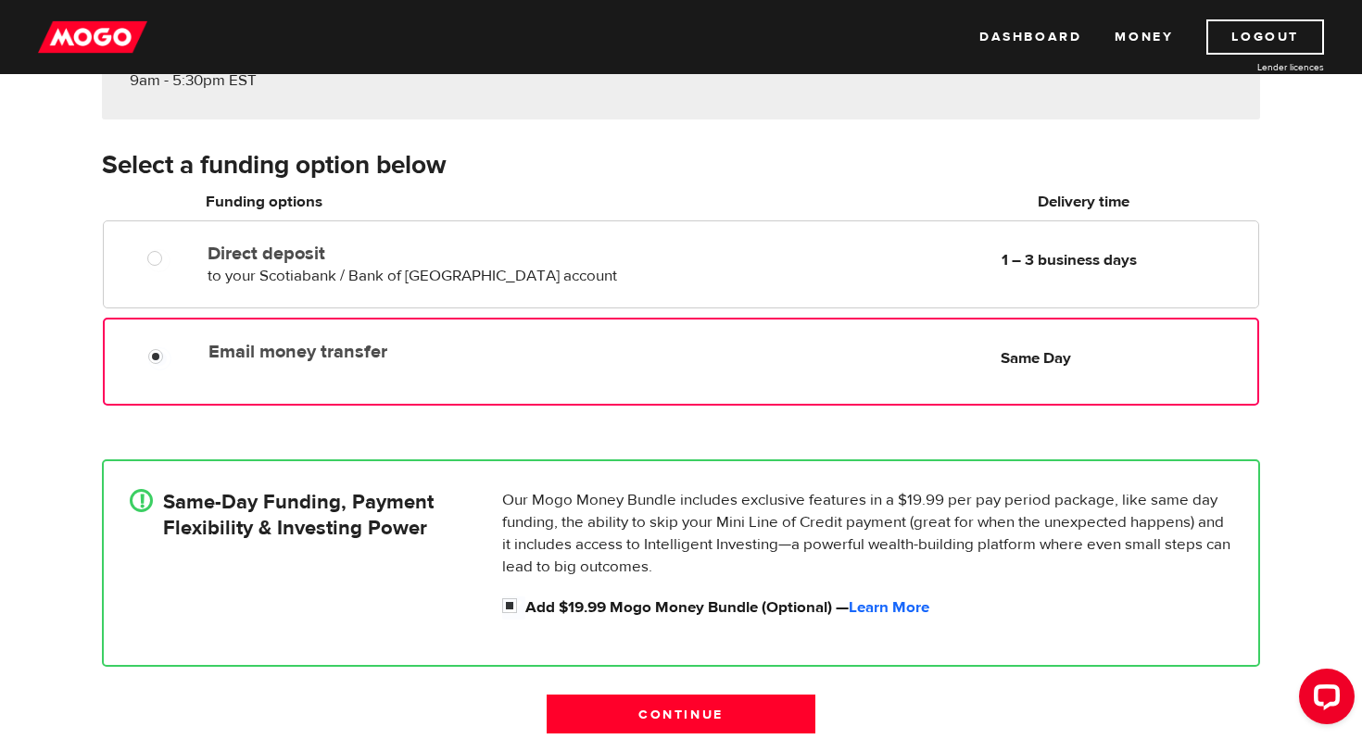
click at [229, 343] on label "Email money transfer" at bounding box center [421, 352] width 425 height 22
click at [171, 348] on input "Email money transfer" at bounding box center [159, 359] width 23 height 23
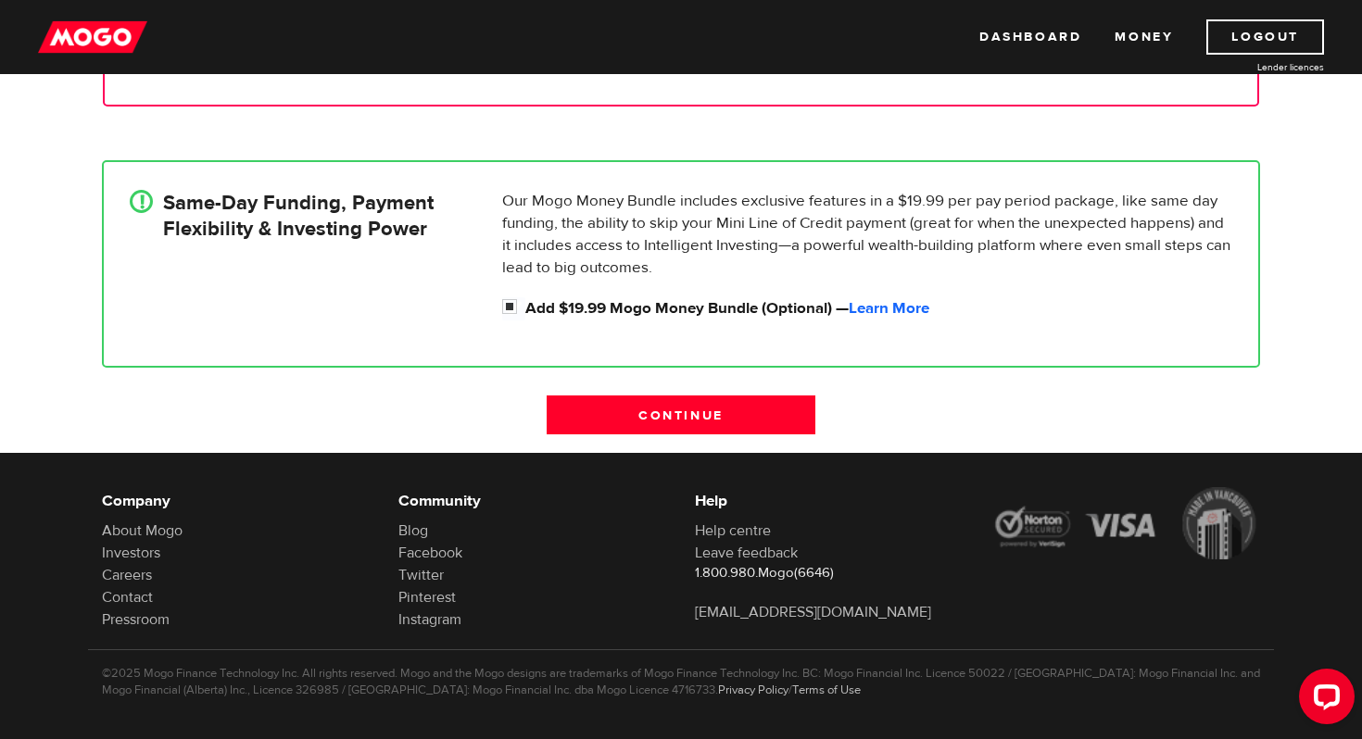
scroll to position [546, 0]
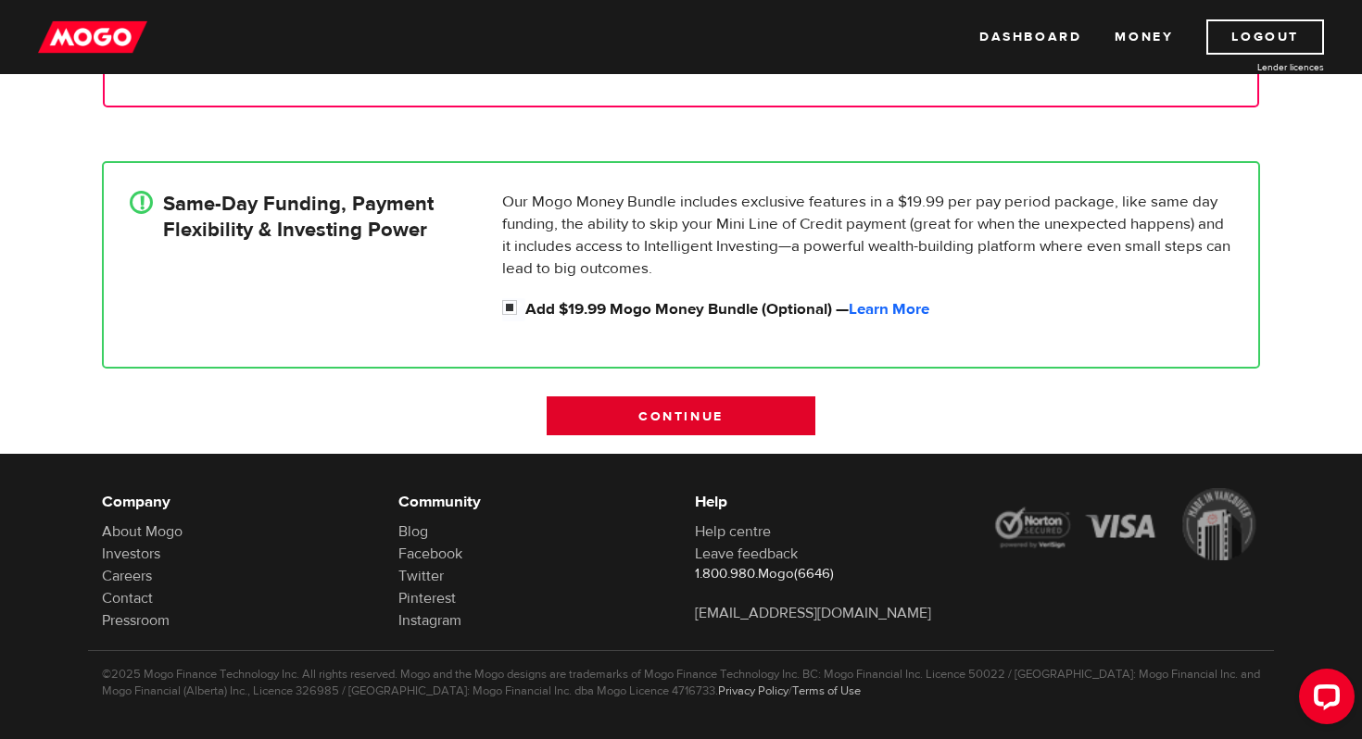
click at [780, 430] on input "Continue" at bounding box center [681, 416] width 269 height 39
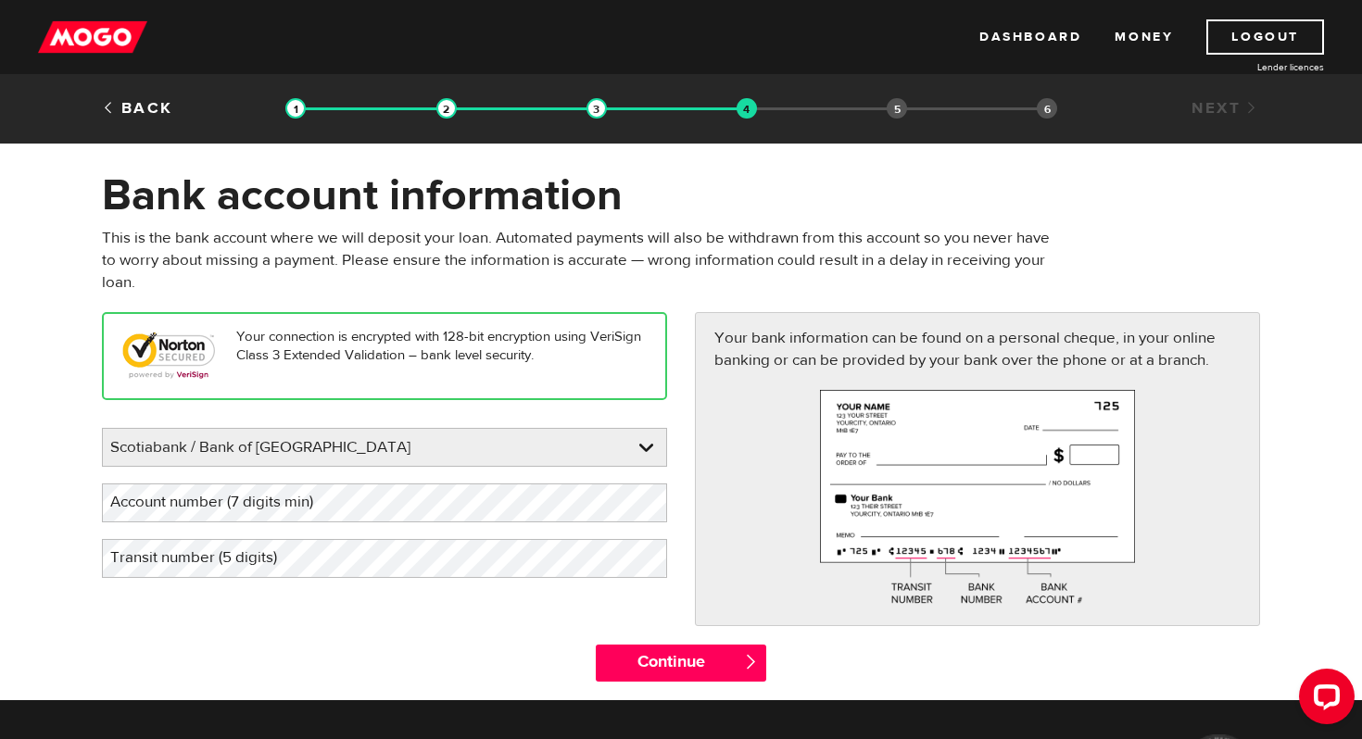
click at [252, 491] on label "Account number (7 digits min)" at bounding box center [226, 503] width 249 height 38
click at [388, 579] on div "Your connection is encrypted with 128-bit encryption using VeriSign Class 3 Ext…" at bounding box center [384, 453] width 593 height 283
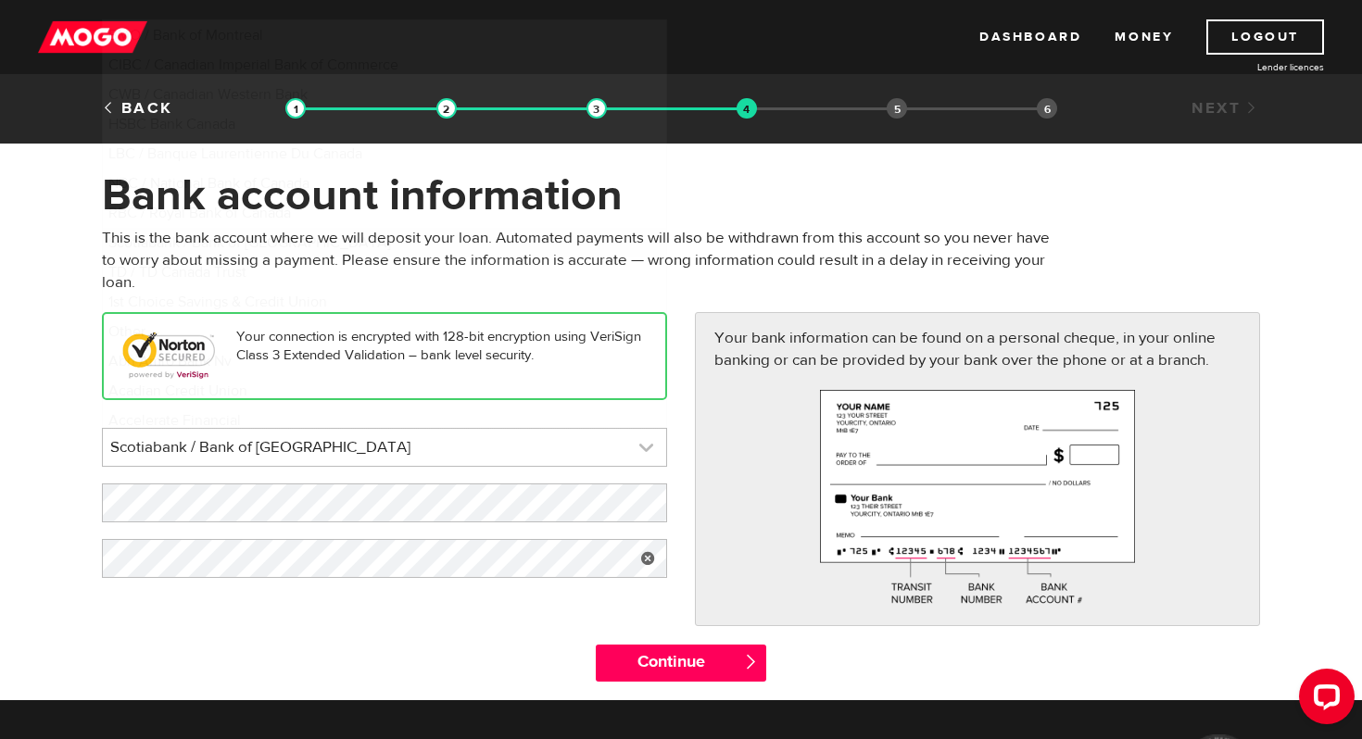
click at [651, 456] on link at bounding box center [384, 447] width 563 height 37
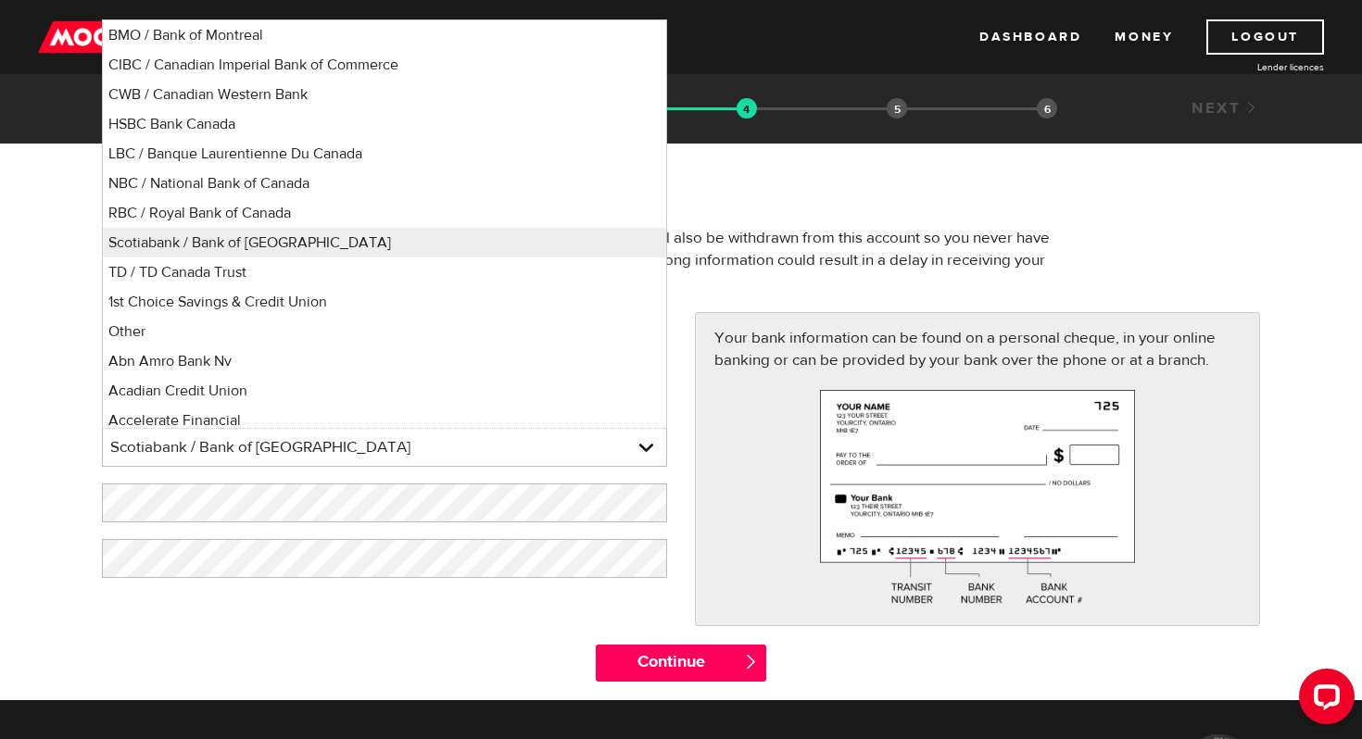
click at [480, 653] on div "Continue " at bounding box center [681, 673] width 1186 height 56
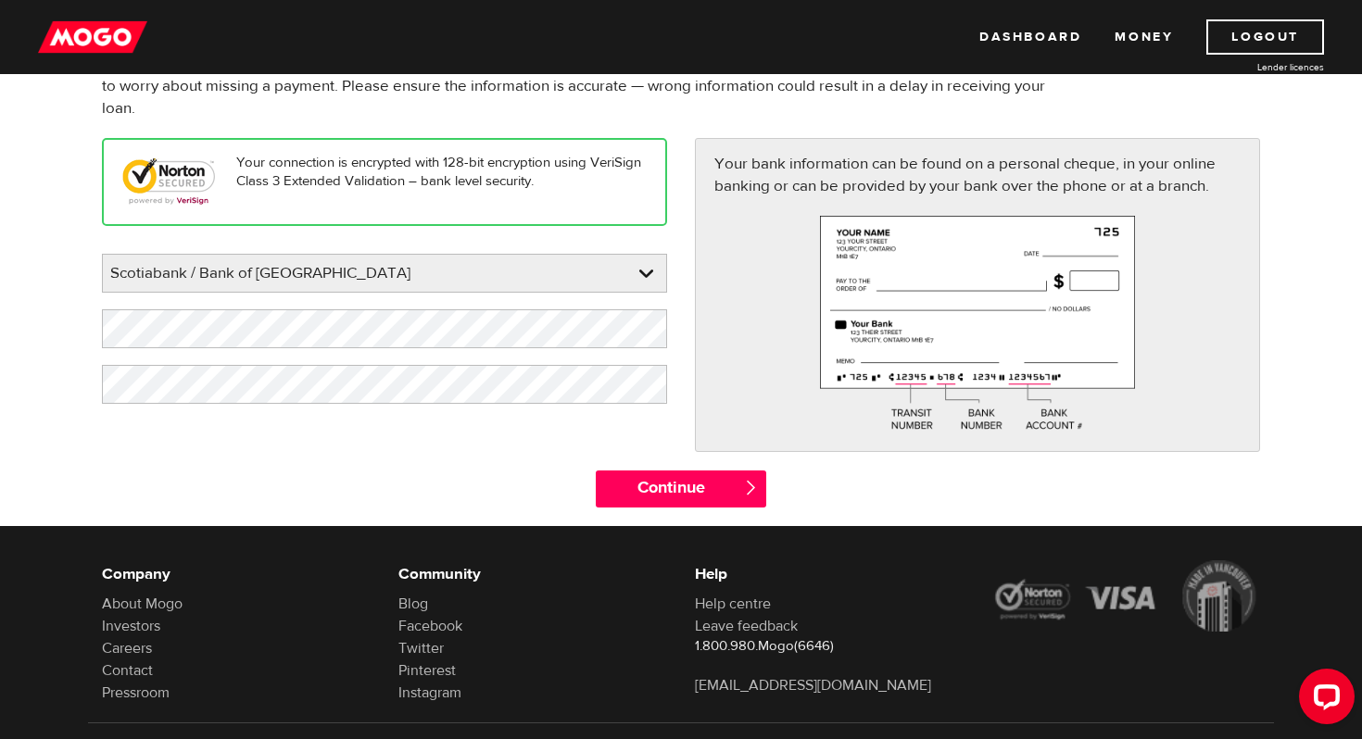
scroll to position [173, 0]
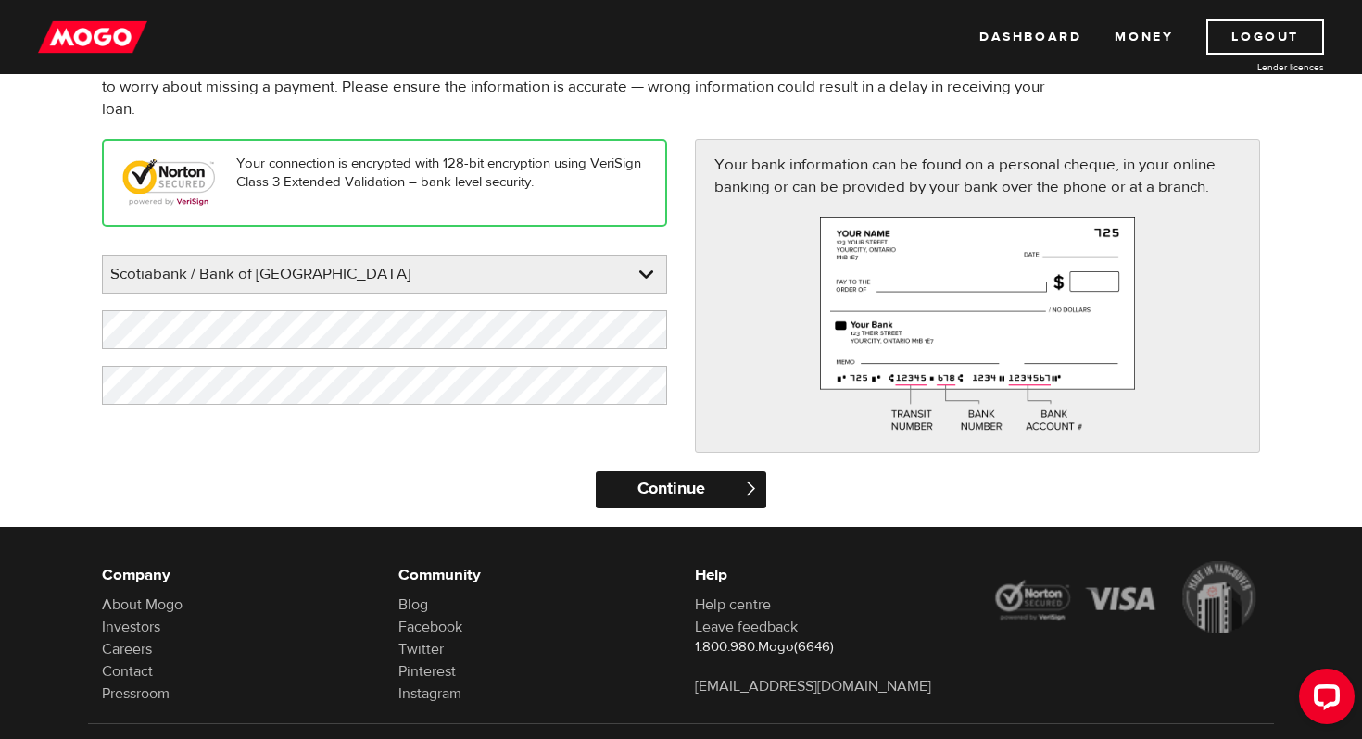
click at [679, 499] on input "Continue" at bounding box center [681, 490] width 170 height 37
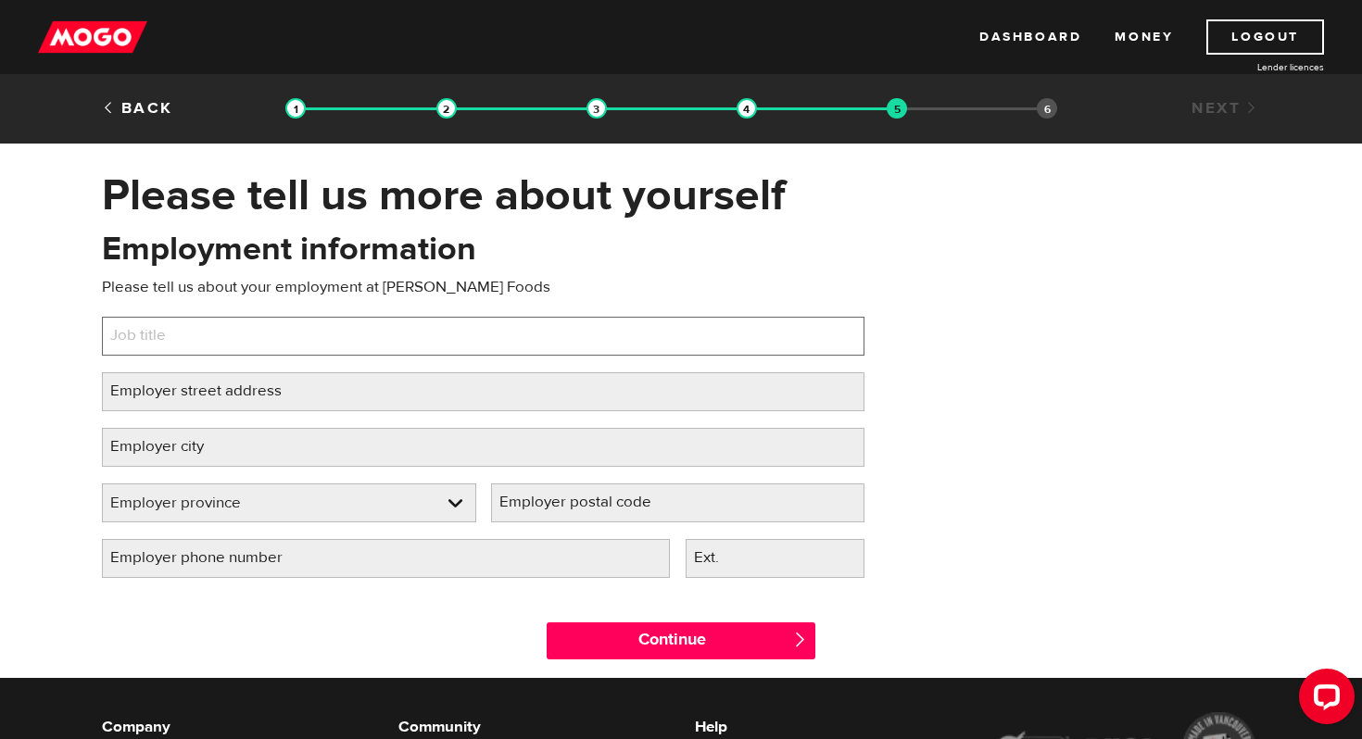
click at [247, 336] on input "Job title" at bounding box center [483, 336] width 763 height 39
type input "M"
type input "Assistant Manager"
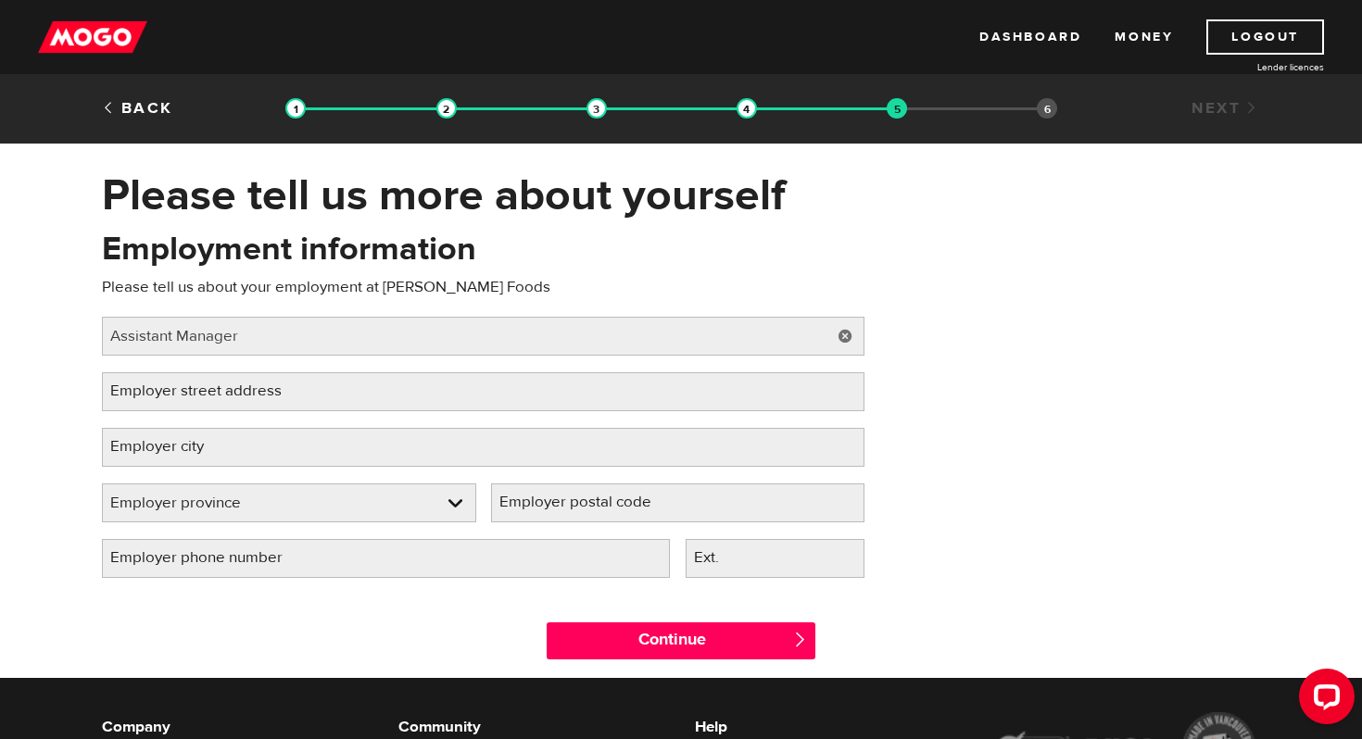
click at [264, 407] on label "Employer street address" at bounding box center [211, 392] width 218 height 38
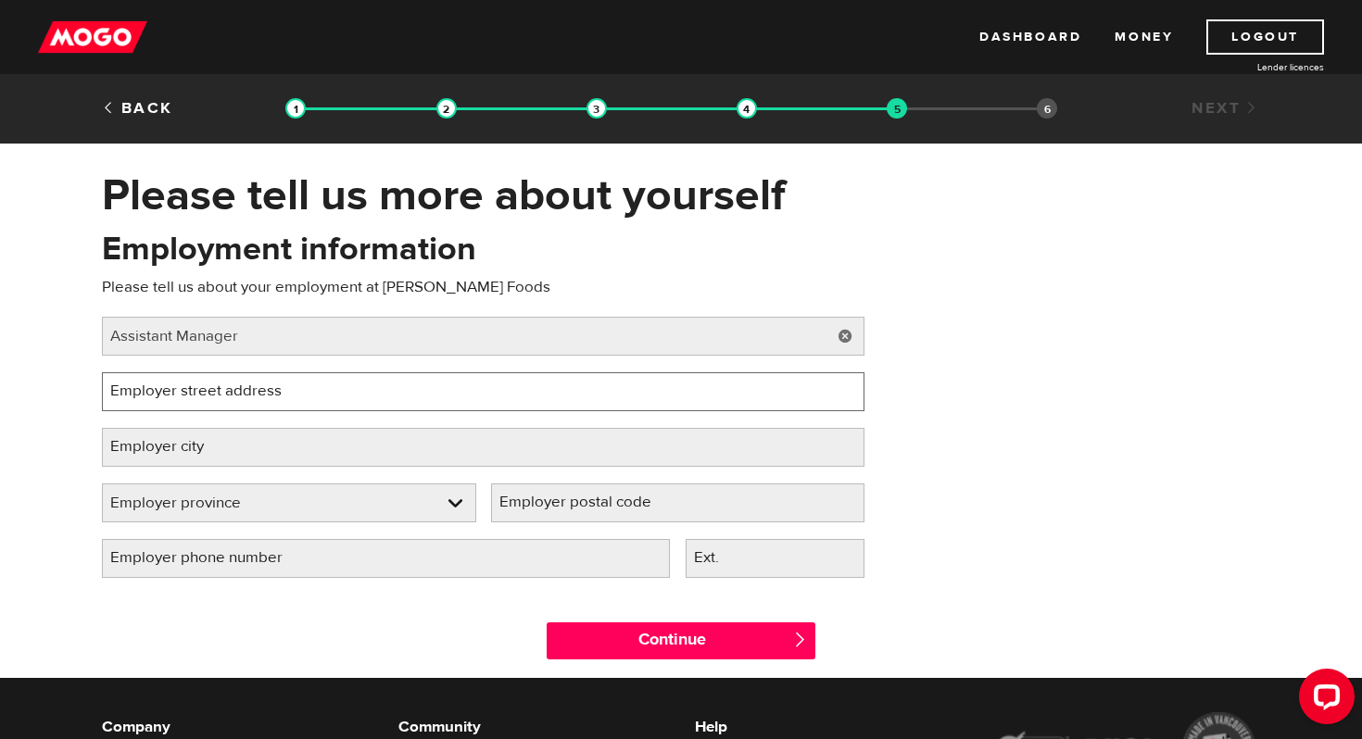
click at [264, 407] on input "Employer street address" at bounding box center [483, 392] width 763 height 39
click at [197, 393] on input "3320 steeles Avenue" at bounding box center [483, 392] width 763 height 39
click at [162, 388] on input "3320 steels Avenue" at bounding box center [483, 392] width 763 height 39
click at [156, 393] on input "3320 steels Avenue" at bounding box center [483, 392] width 763 height 39
click at [264, 391] on input "3320 Steels Avenue" at bounding box center [483, 392] width 763 height 39
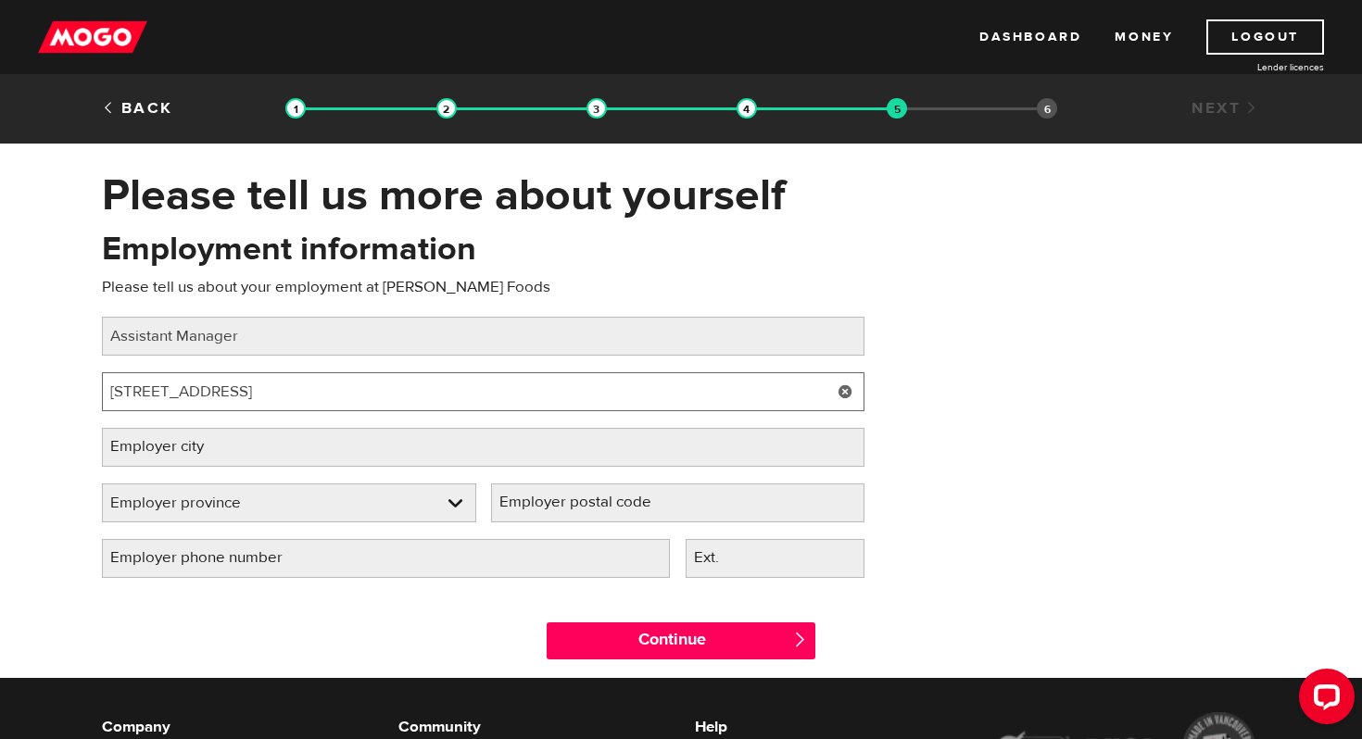
type input "3320 Steels Avenue West"
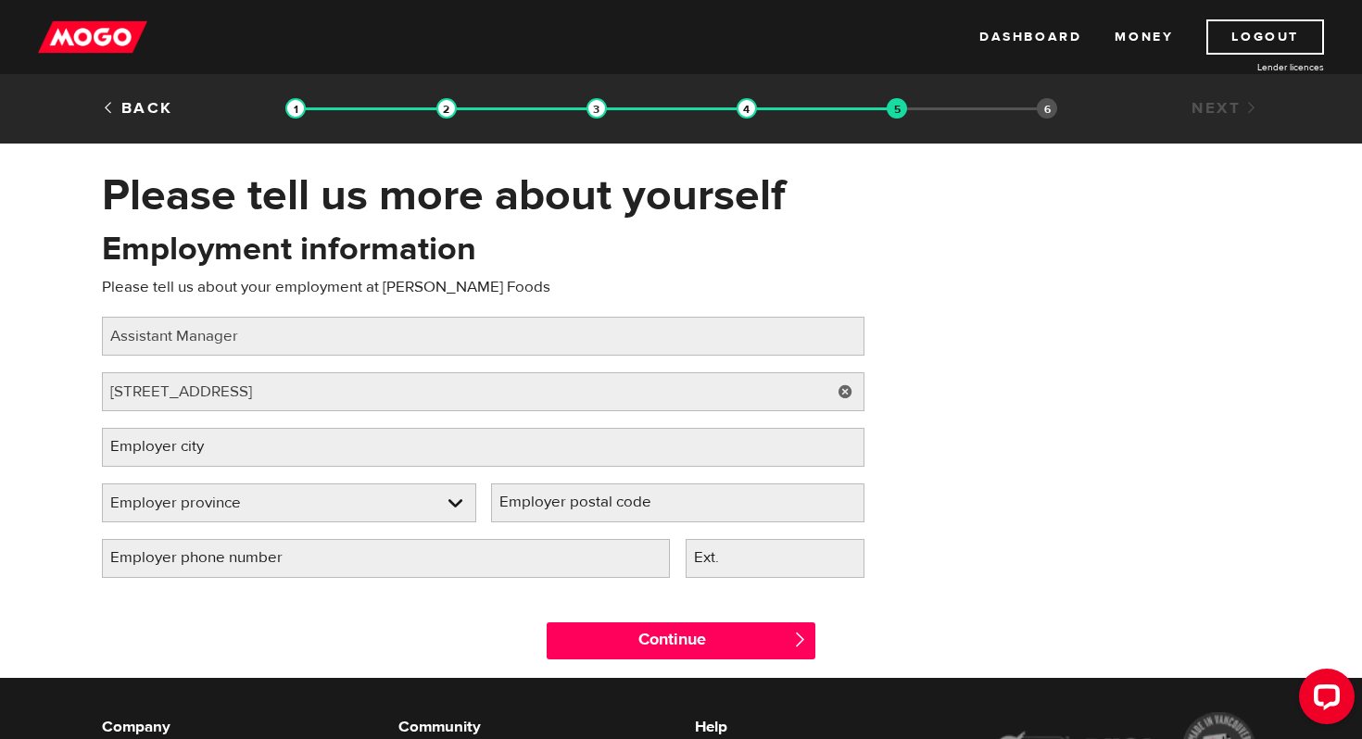
click at [230, 441] on label "Employer city" at bounding box center [172, 447] width 140 height 38
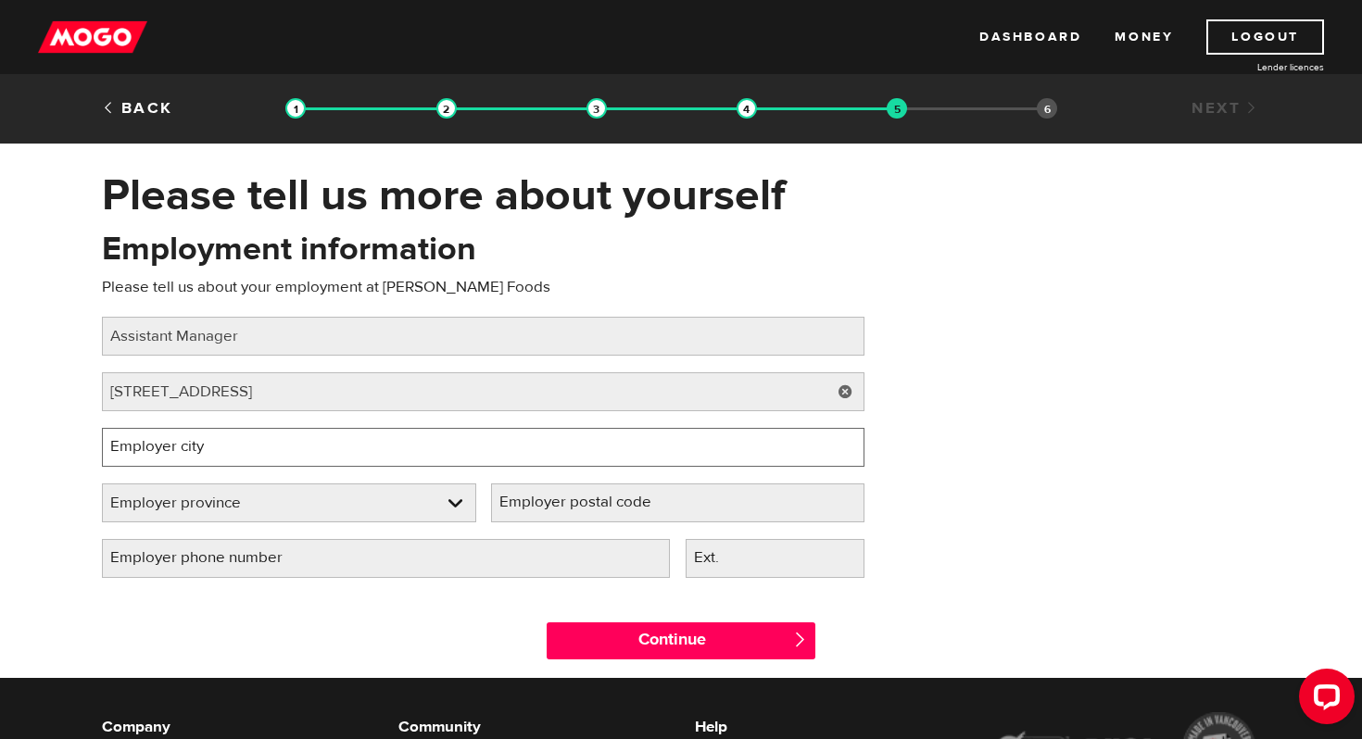
click at [230, 441] on input "Employer city" at bounding box center [483, 447] width 763 height 39
type input "N"
click at [123, 449] on input "Vughan" at bounding box center [483, 447] width 763 height 39
type input "Vaughan"
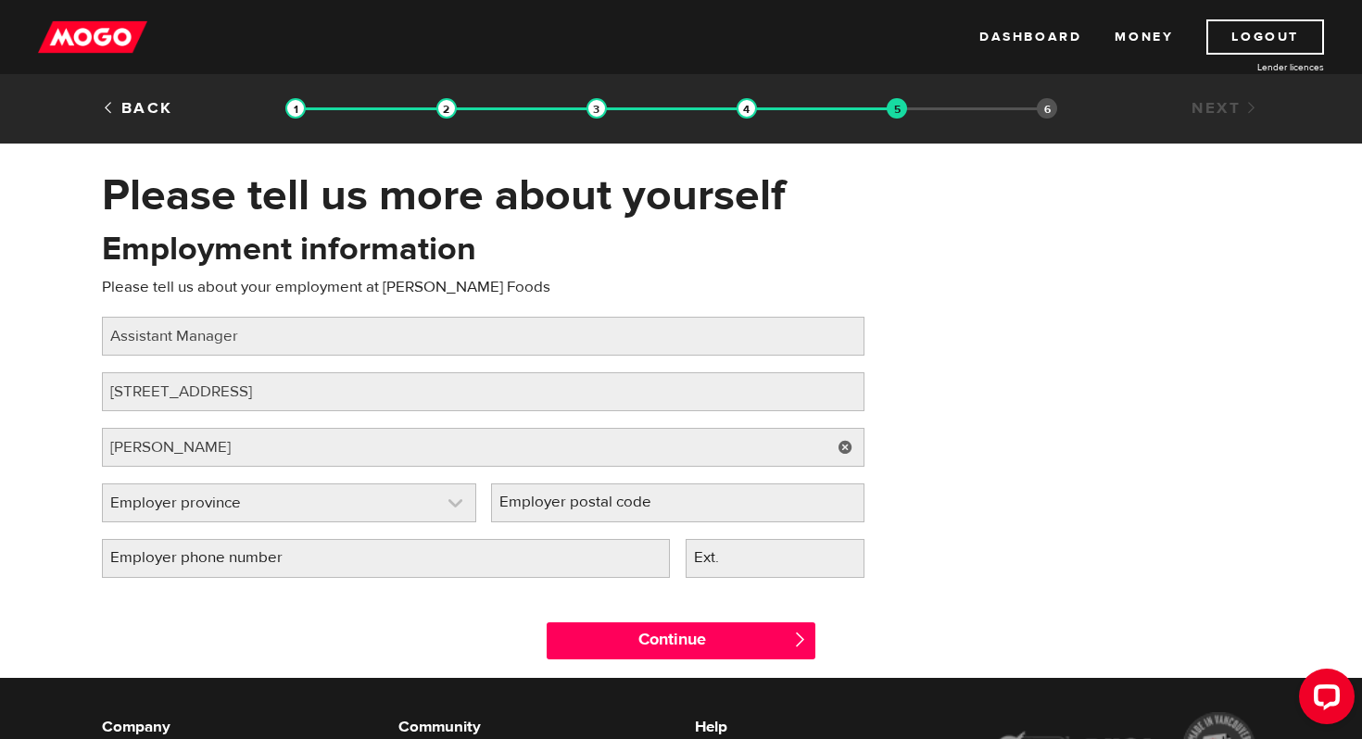
click at [221, 517] on link at bounding box center [289, 503] width 373 height 37
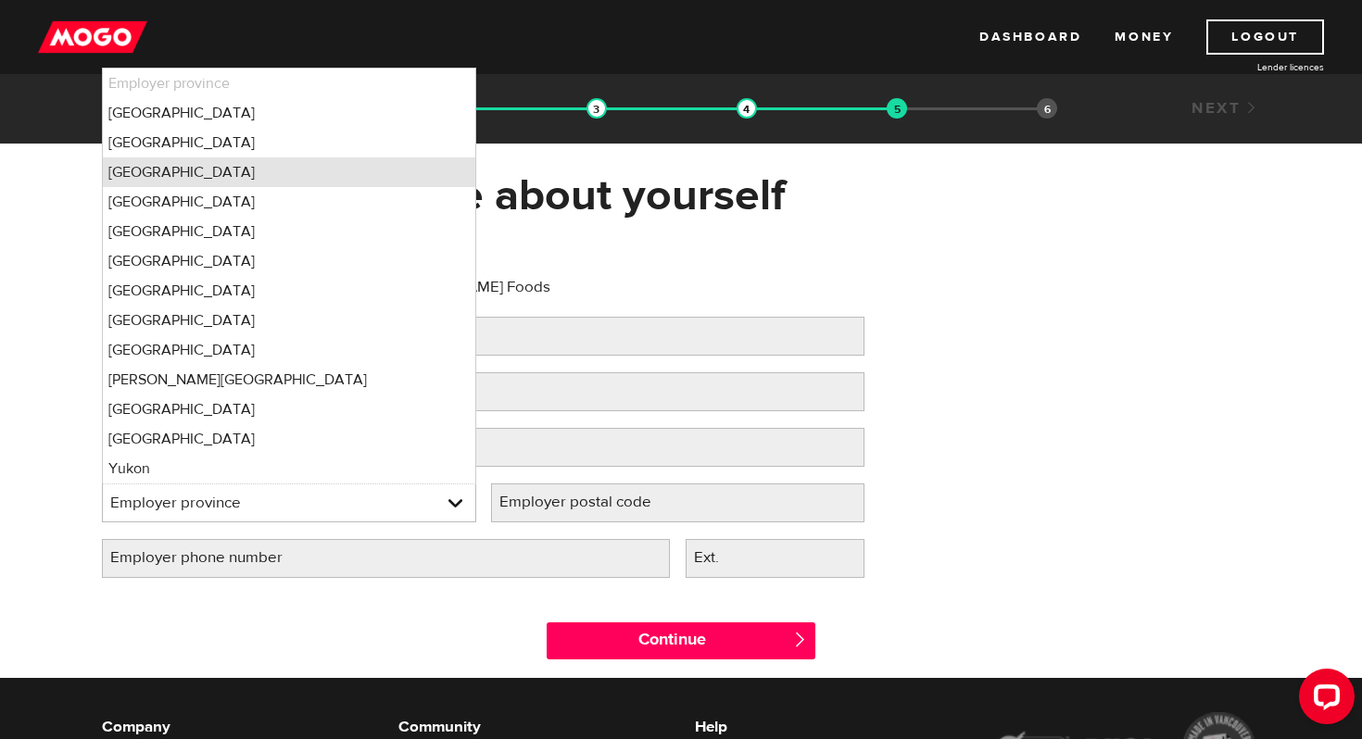
click at [274, 181] on li "Ontario" at bounding box center [289, 173] width 373 height 30
select select "ON"
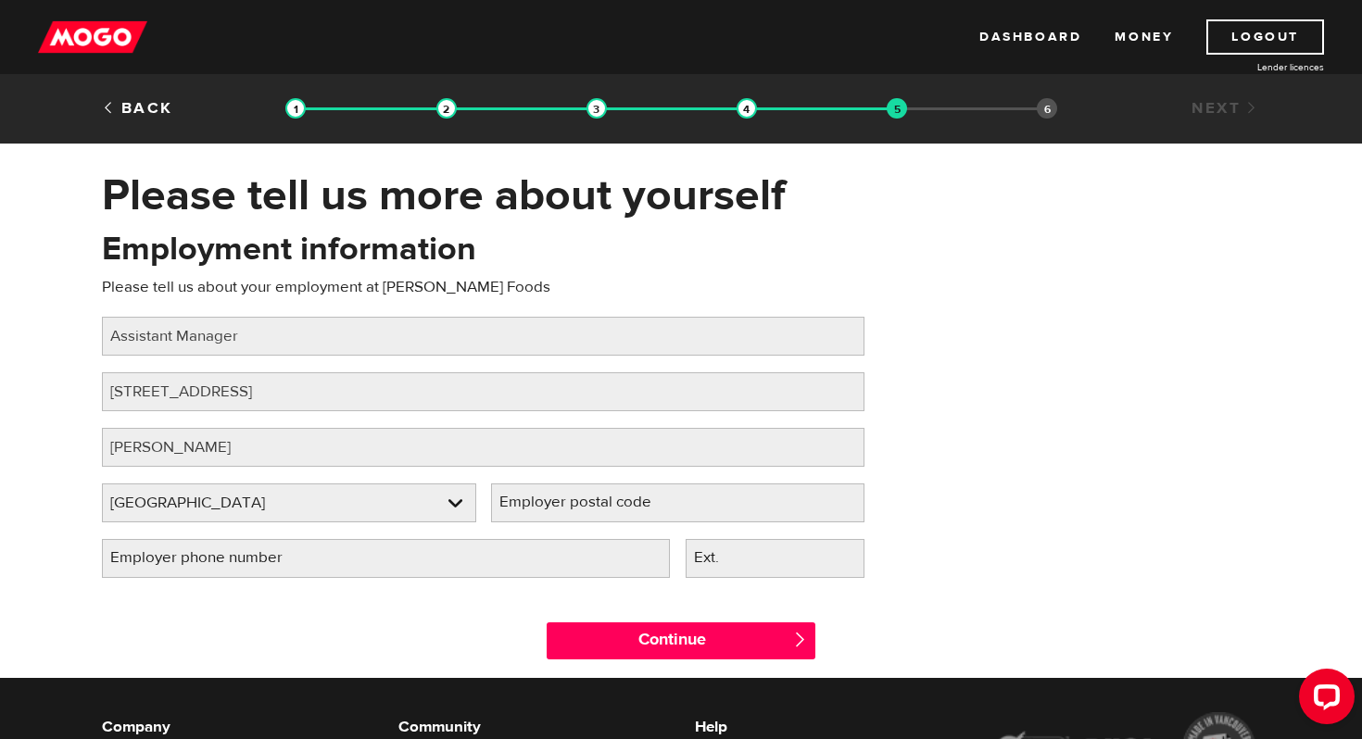
click at [665, 511] on label "Employer postal code" at bounding box center [590, 503] width 198 height 38
click at [665, 511] on input "Employer postal code" at bounding box center [678, 503] width 374 height 39
click at [258, 559] on label "Employer phone number" at bounding box center [211, 558] width 219 height 38
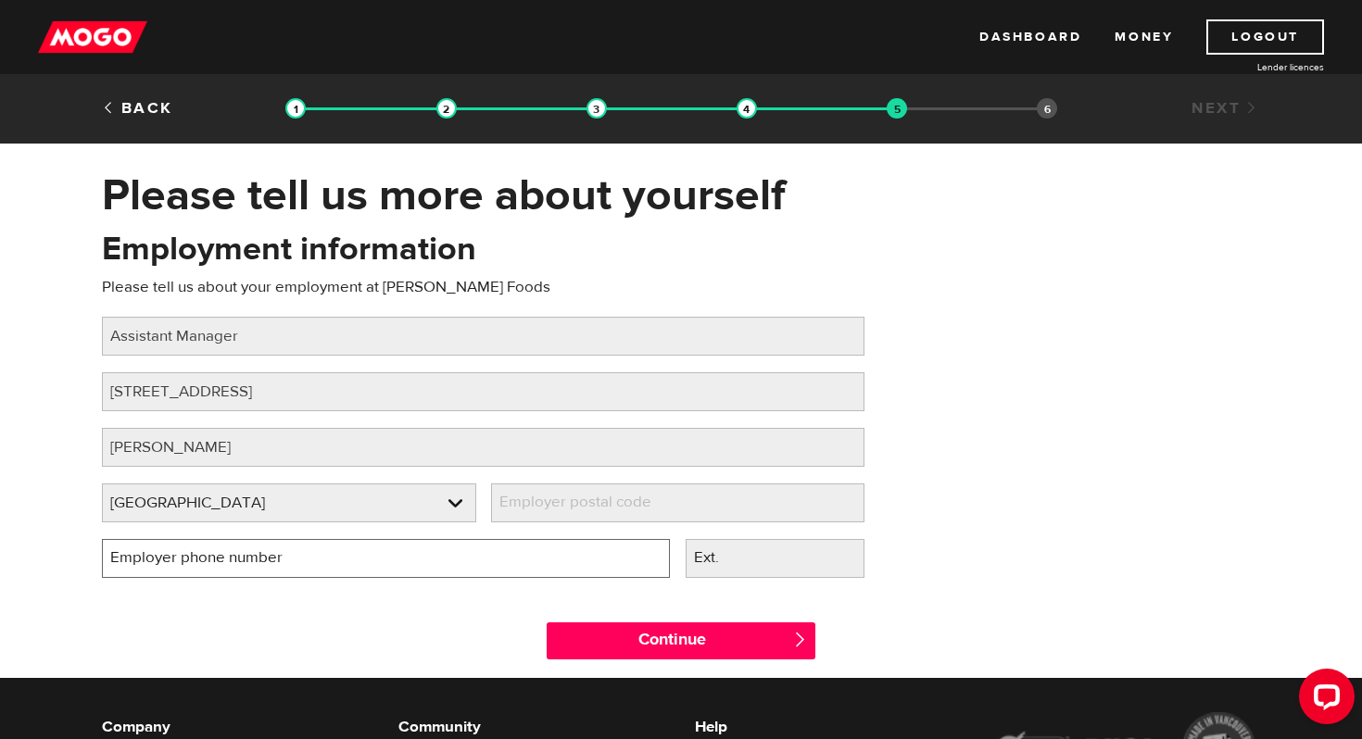
click at [258, 559] on input "Employer phone number" at bounding box center [386, 558] width 568 height 39
click at [522, 522] on label "Employer postal code" at bounding box center [590, 503] width 198 height 38
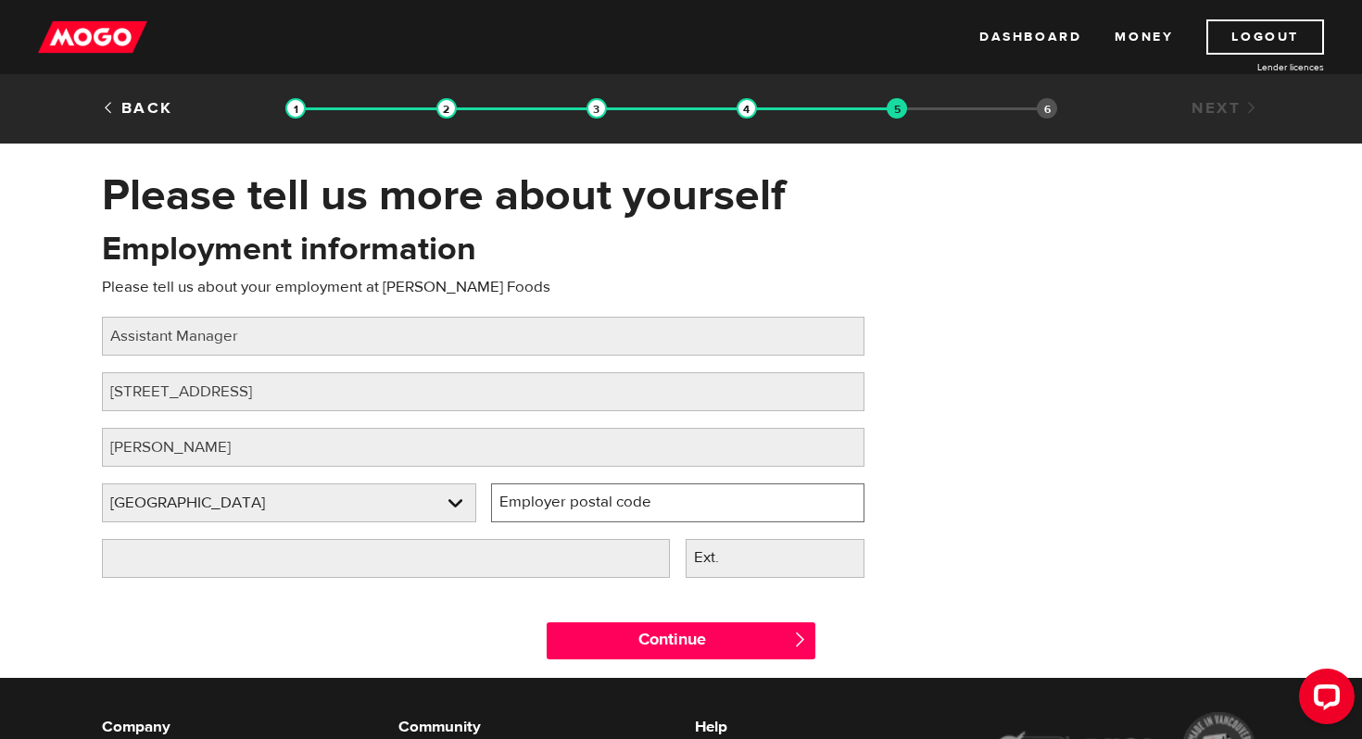
click at [522, 522] on input "Employer postal code" at bounding box center [678, 503] width 374 height 39
type input "L4K1A2"
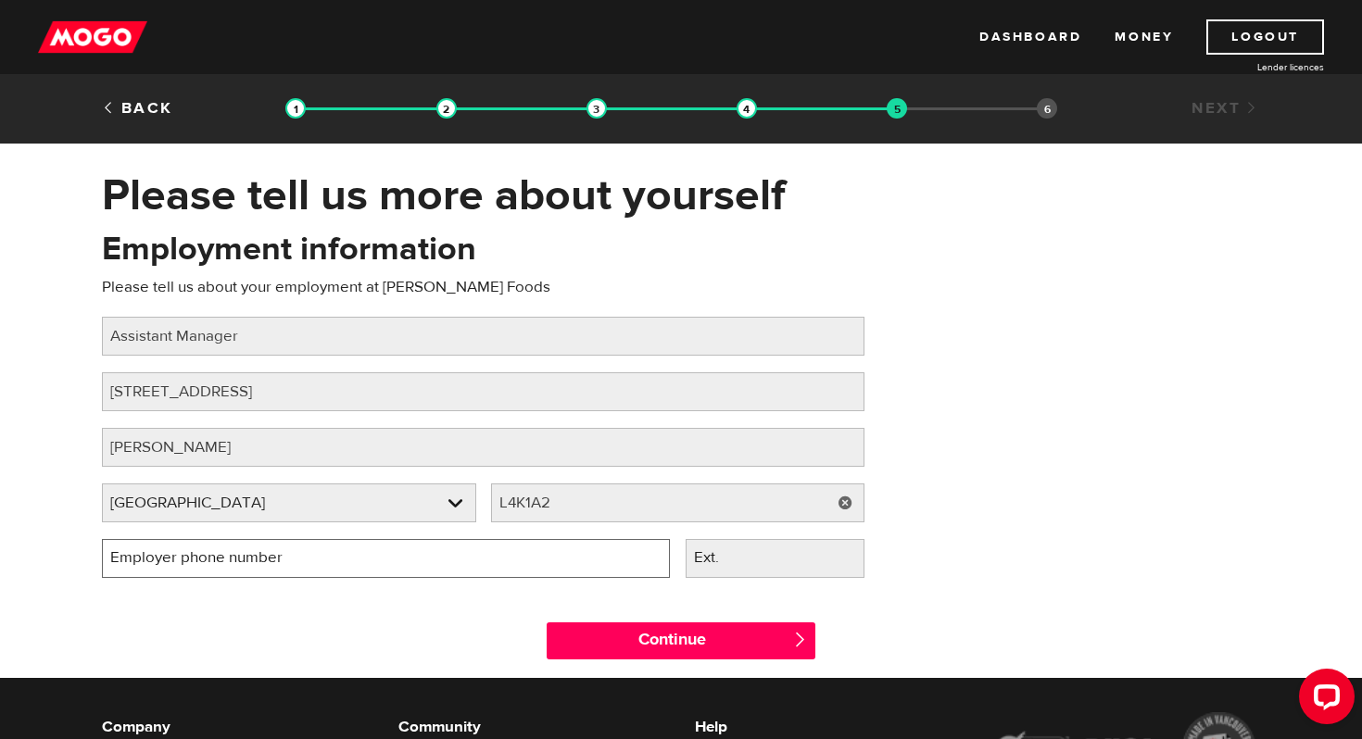
click at [377, 568] on input "Employer phone number" at bounding box center [386, 558] width 568 height 39
type input "(647) 273-1340"
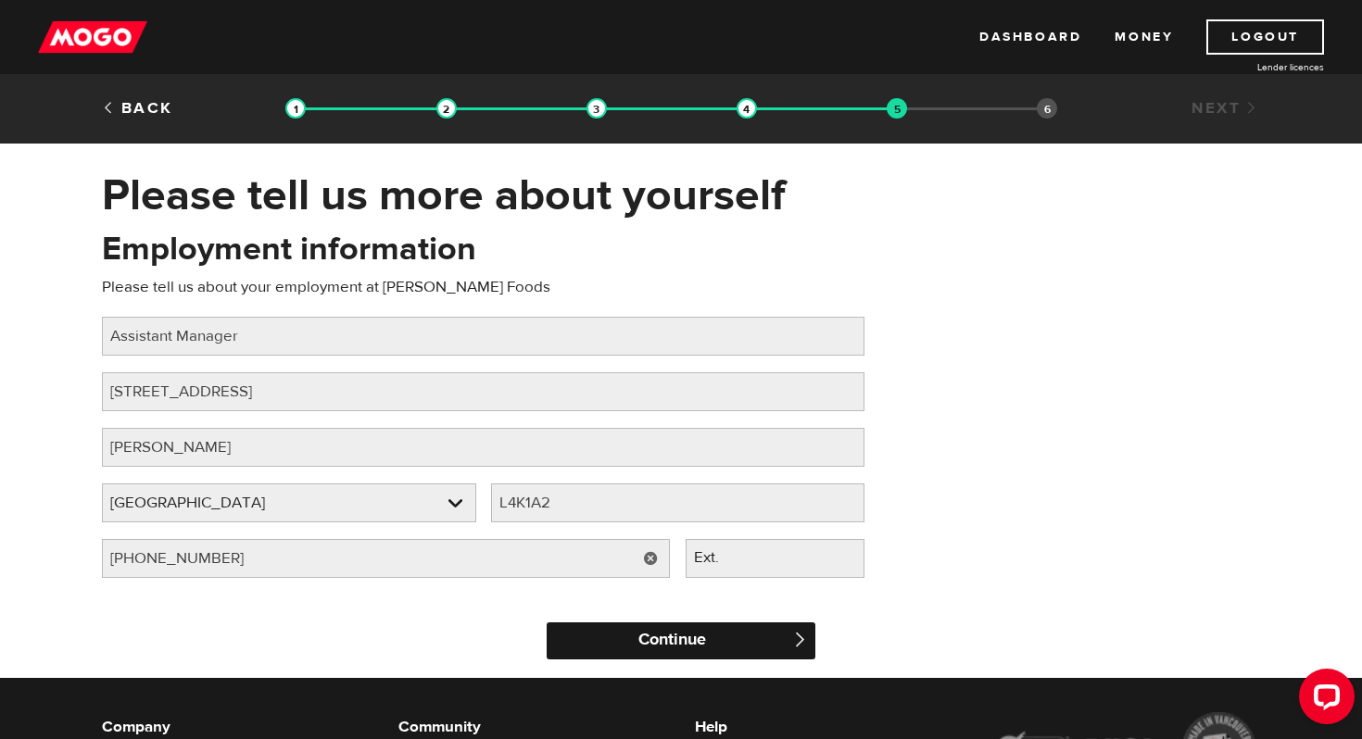
click at [699, 646] on input "Continue" at bounding box center [681, 641] width 269 height 37
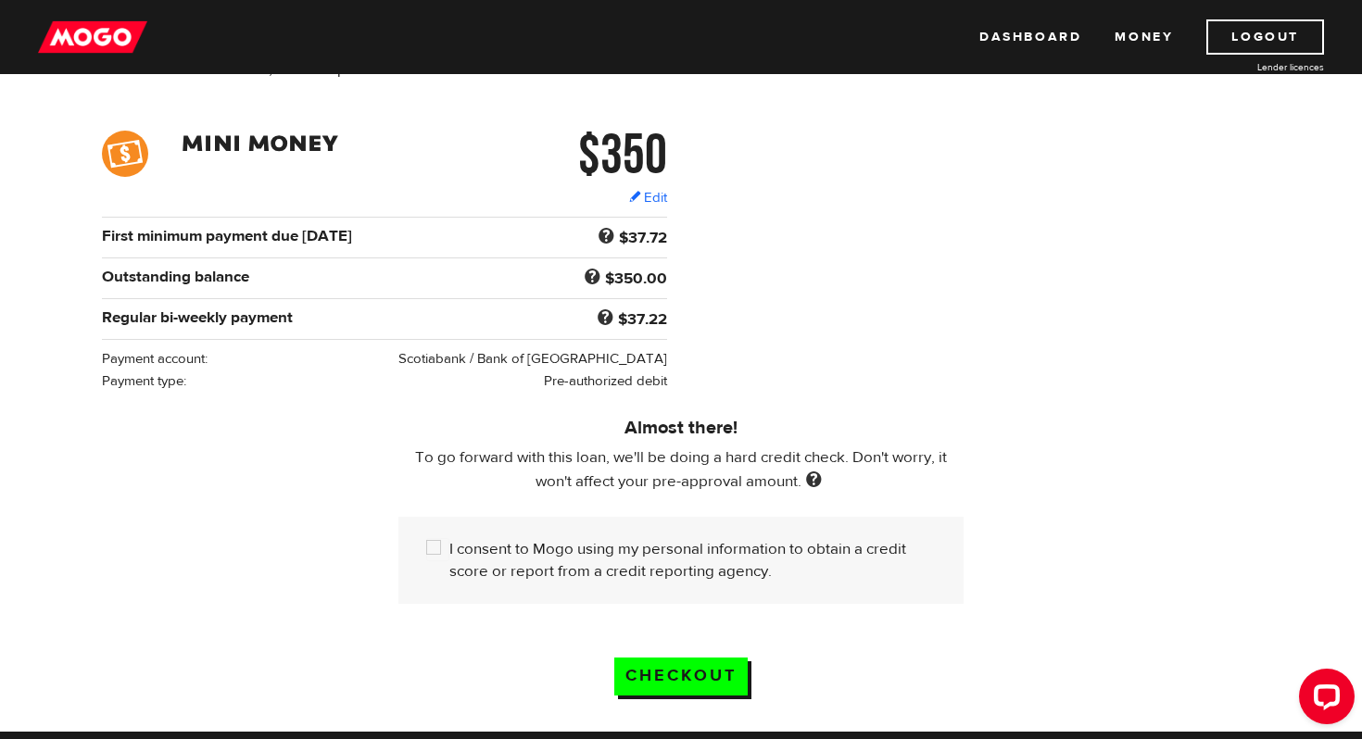
scroll to position [292, 0]
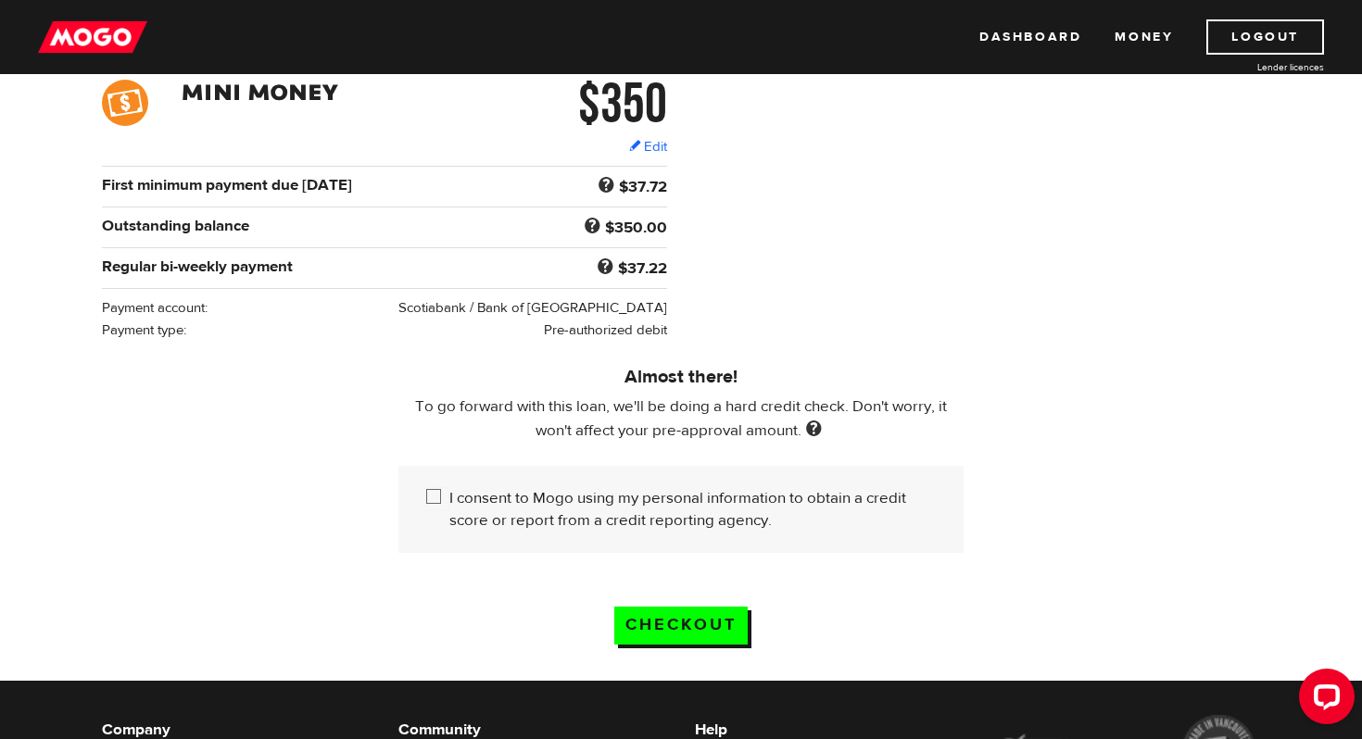
click at [436, 499] on input "I consent to Mogo using my personal information to obtain a credit score or rep…" at bounding box center [437, 498] width 23 height 23
checkbox input "true"
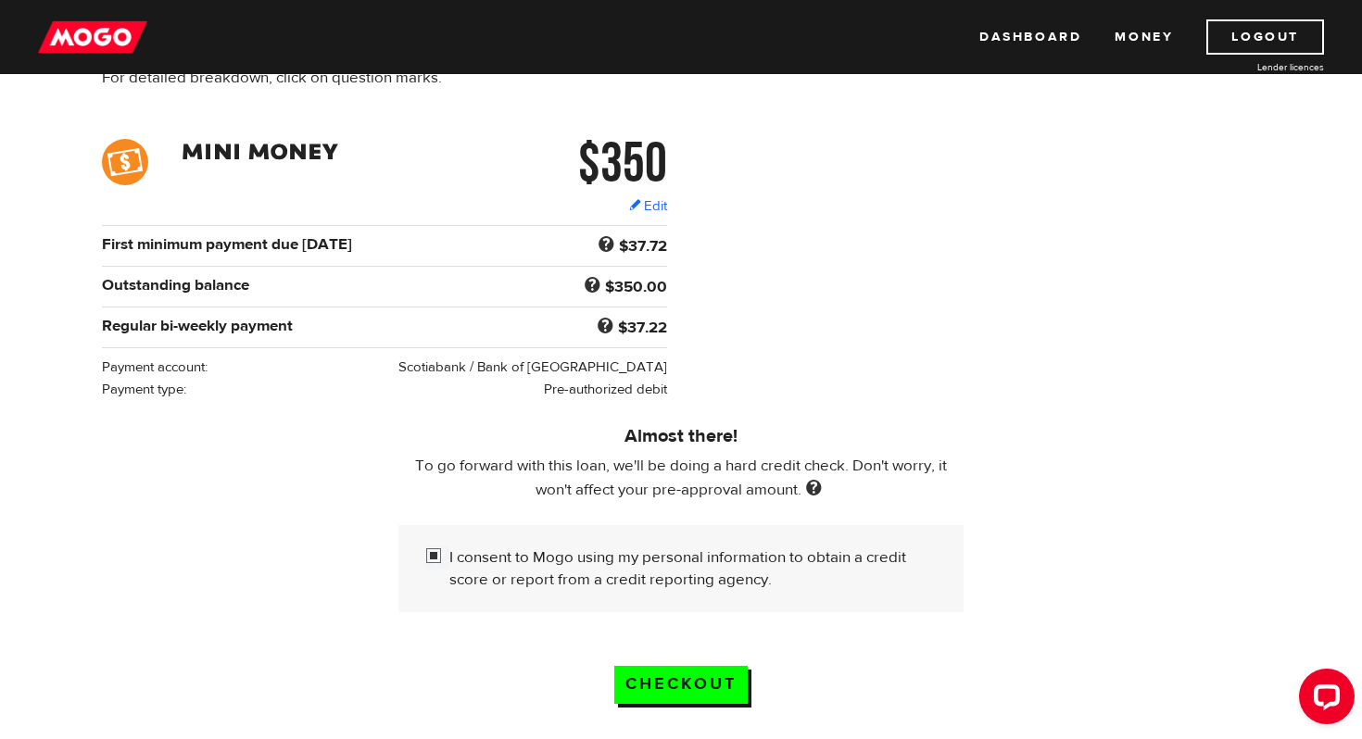
scroll to position [230, 0]
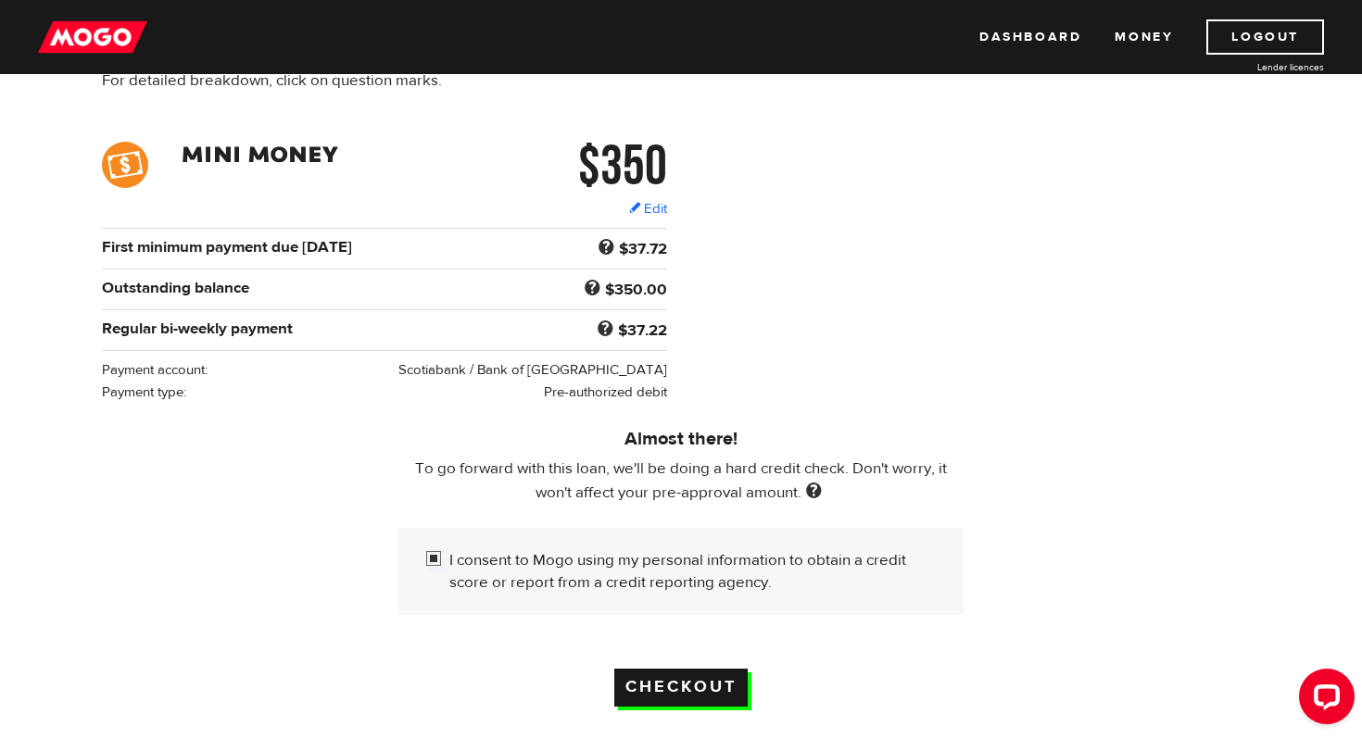
click at [724, 689] on input "Checkout" at bounding box center [680, 688] width 133 height 38
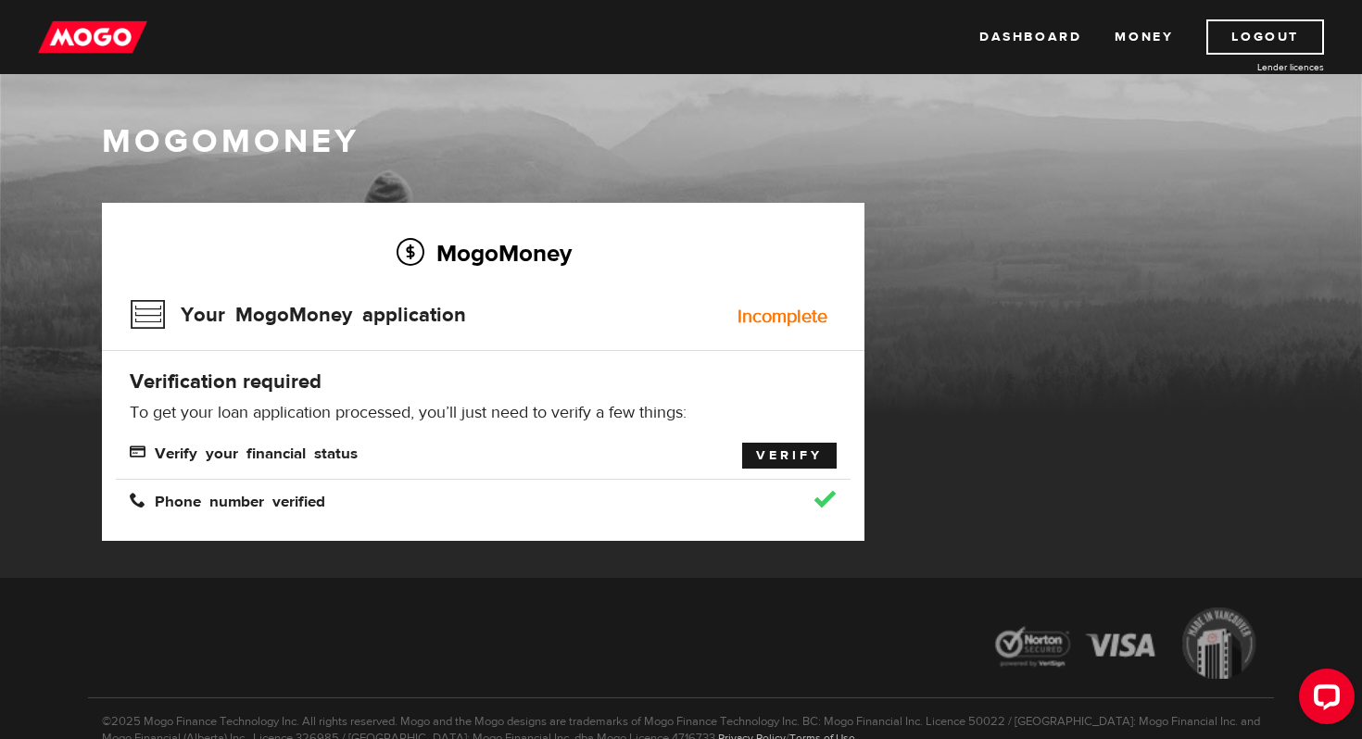
click at [805, 464] on link "Verify" at bounding box center [789, 456] width 95 height 26
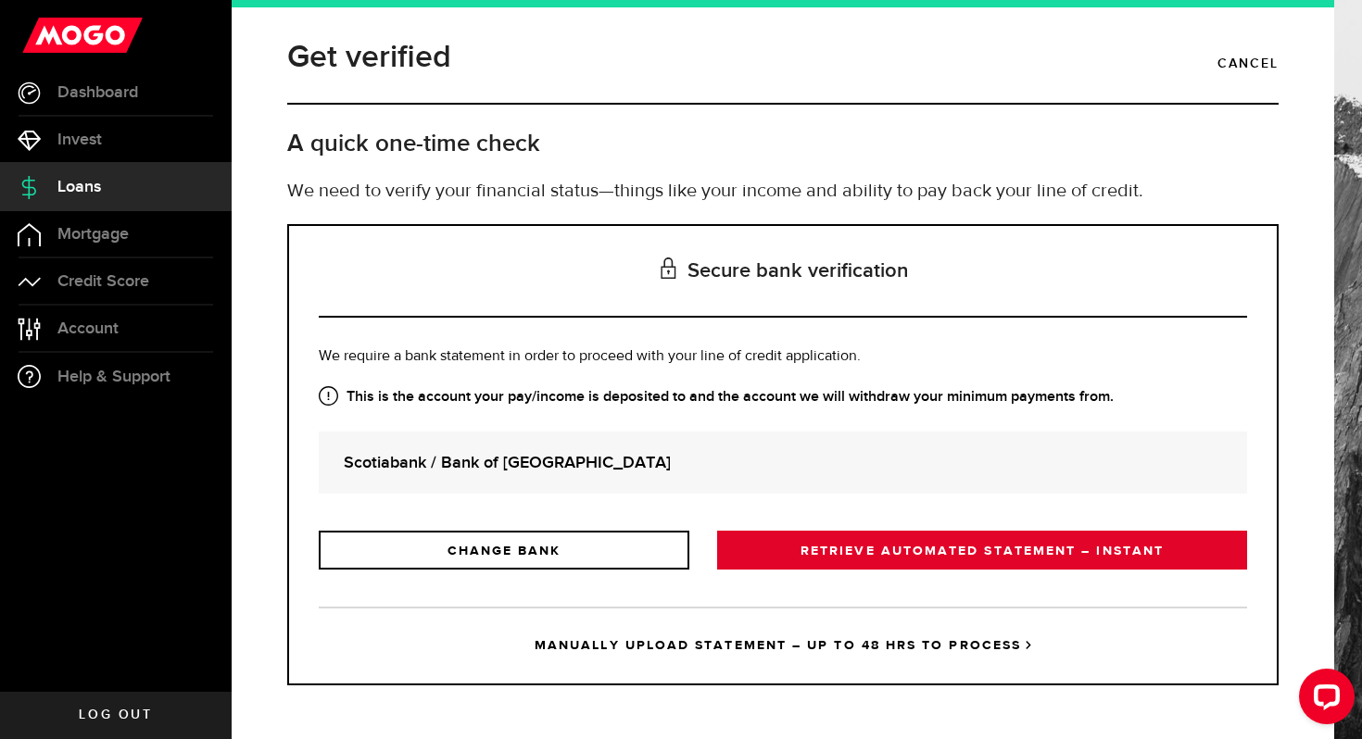
click at [884, 556] on link "RETRIEVE AUTOMATED STATEMENT – INSTANT" at bounding box center [982, 550] width 530 height 39
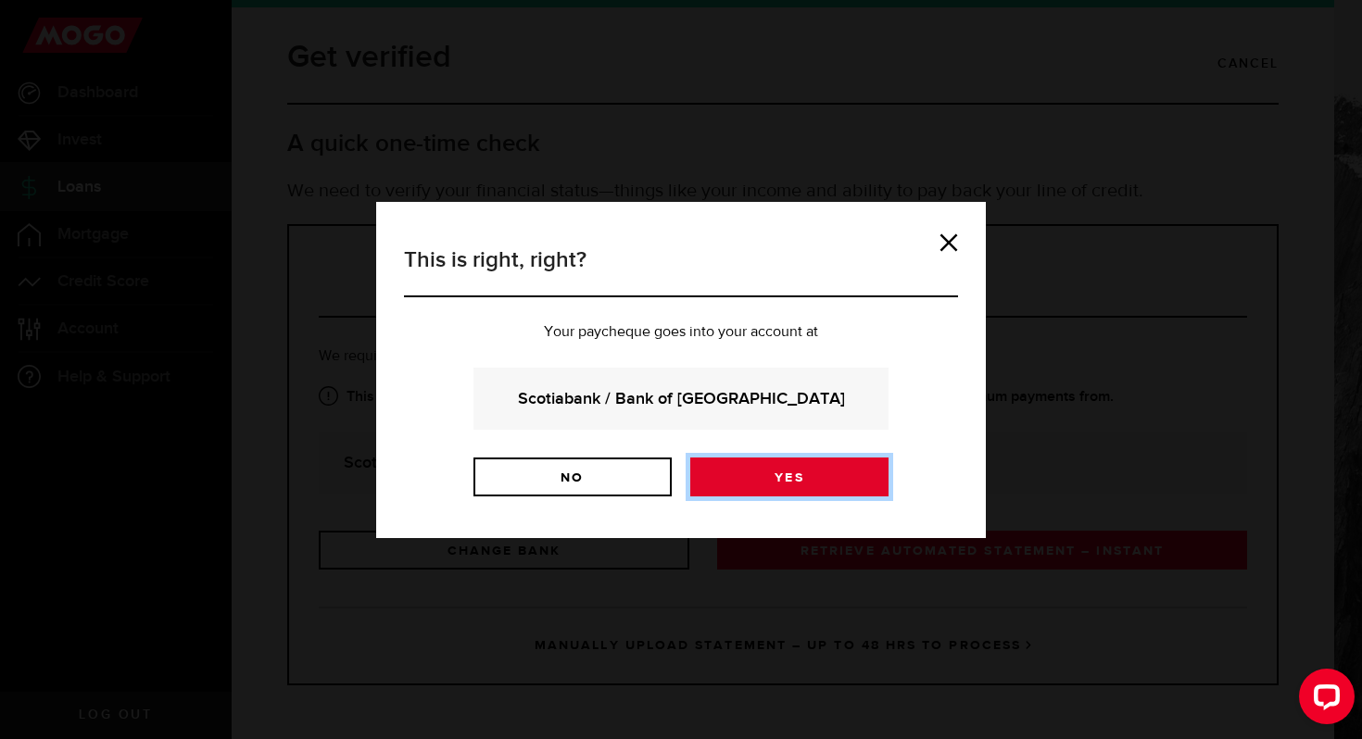
click at [767, 475] on link "Yes" at bounding box center [789, 477] width 198 height 39
